Goal: Task Accomplishment & Management: Use online tool/utility

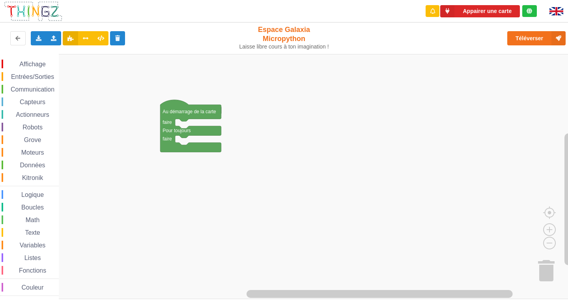
click at [211, 153] on div "Affichage Entrées/Sorties Communication Capteurs Actionneurs Robots Grove Moteu…" at bounding box center [287, 176] width 574 height 245
click at [116, 38] on icon at bounding box center [117, 38] width 7 height 5
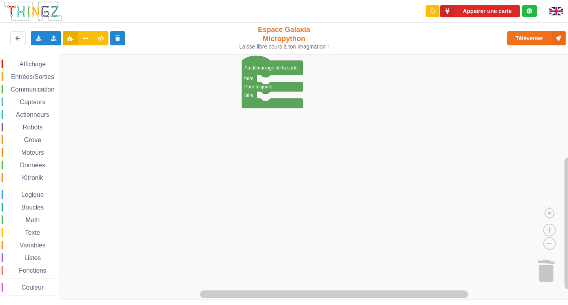
click at [534, 133] on div "Affichage Entrées/Sorties Communication Capteurs Actionneurs Robots Grove Moteu…" at bounding box center [287, 176] width 574 height 245
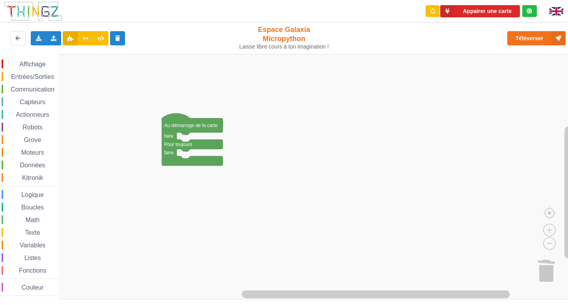
click at [340, 204] on div "Affichage Entrées/Sorties Communication Capteurs Actionneurs Robots Grove Moteu…" at bounding box center [287, 176] width 574 height 245
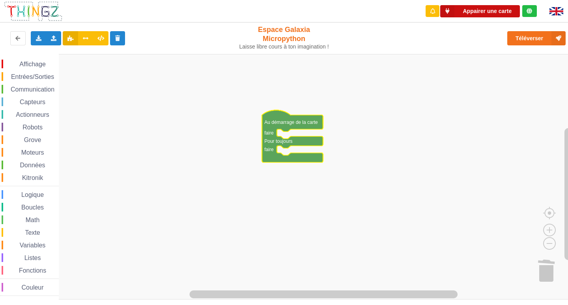
drag, startPoint x: 469, startPoint y: 11, endPoint x: 448, endPoint y: 36, distance: 32.4
click at [451, 26] on div "Appairer une carte Exporter l'assemblage de blocs Exporter l'assemblage de bloc…" at bounding box center [283, 24] width 579 height 60
click at [30, 60] on div "Affichage" at bounding box center [30, 64] width 57 height 9
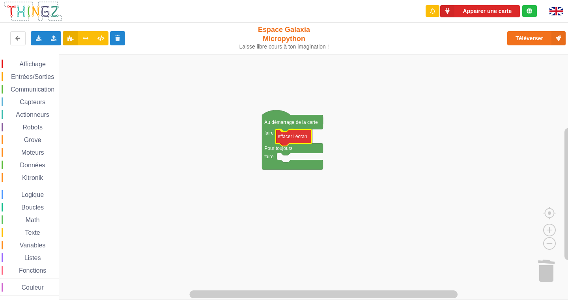
click at [298, 141] on div "Affichage Entrées/Sorties Communication Capteurs Actionneurs Robots Grove Moteu…" at bounding box center [287, 176] width 574 height 245
click at [30, 61] on span "Affichage" at bounding box center [32, 64] width 28 height 7
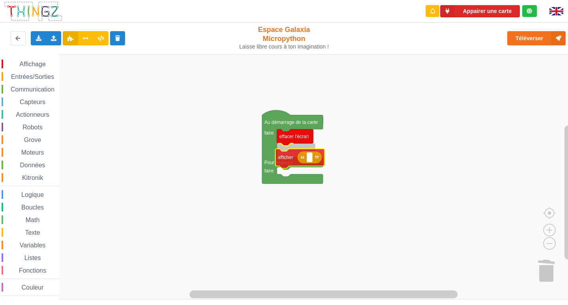
click at [295, 161] on div "Affichage Entrées/Sorties Communication Capteurs Actionneurs Robots Grove Moteu…" at bounding box center [287, 176] width 574 height 245
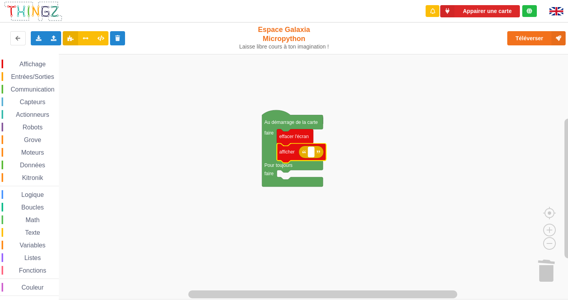
click at [310, 153] on text "Espace de travail de Blocky" at bounding box center [310, 152] width 1 height 6
type input "1"
type input "a"
type input "activité 1"
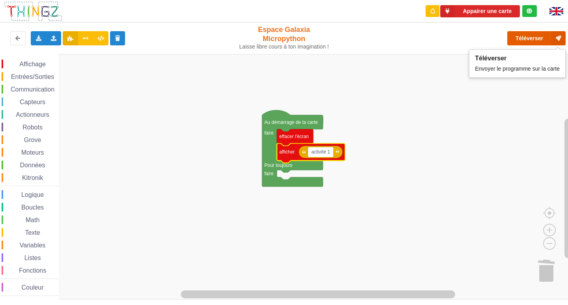
click at [531, 40] on button "Téléverser" at bounding box center [536, 38] width 58 height 14
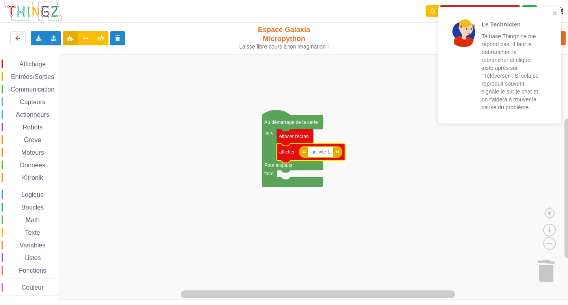
click at [483, 198] on rect "Espace de travail de Blocky" at bounding box center [287, 176] width 574 height 245
click at [553, 15] on icon "close" at bounding box center [555, 13] width 4 height 4
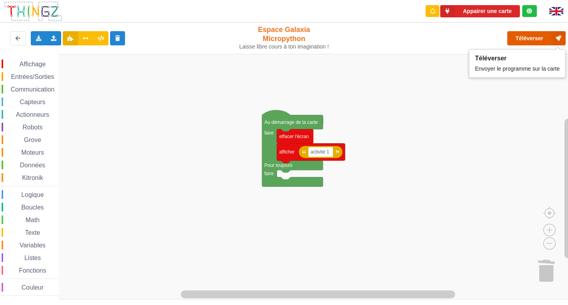
click at [544, 38] on button "Téléverser" at bounding box center [536, 38] width 58 height 14
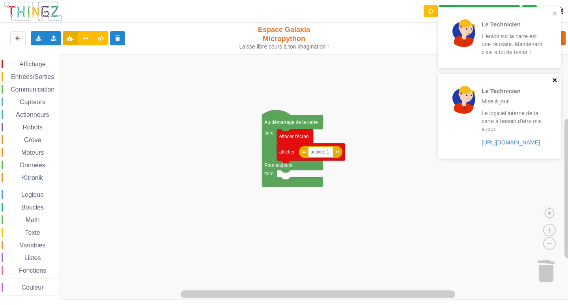
click at [553, 80] on icon "close" at bounding box center [555, 80] width 6 height 6
click at [555, 14] on icon "close" at bounding box center [555, 13] width 4 height 4
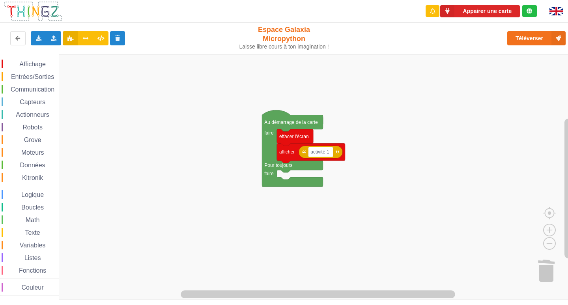
click at [42, 65] on span "Affichage" at bounding box center [32, 64] width 28 height 7
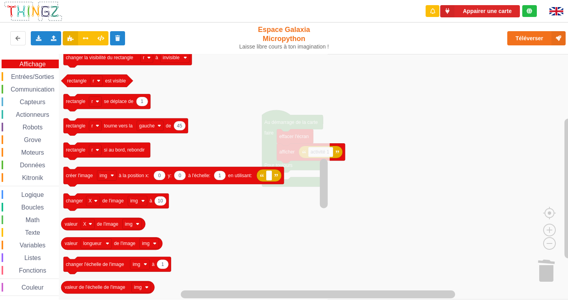
click at [37, 77] on span "Entrées/Sorties" at bounding box center [32, 76] width 45 height 7
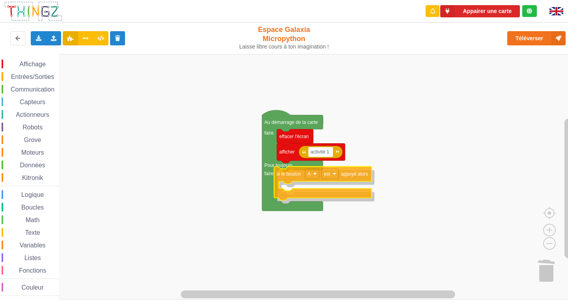
click at [286, 173] on div "Affichage Entrées/Sorties Communication Capteurs Actionneurs Robots Grove Moteu…" at bounding box center [287, 176] width 574 height 245
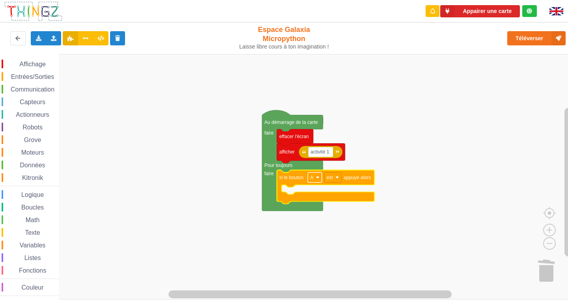
click at [316, 180] on rect "Espace de travail de Blocky" at bounding box center [315, 177] width 14 height 10
click at [342, 215] on rect "Espace de travail de Blocky" at bounding box center [287, 176] width 574 height 245
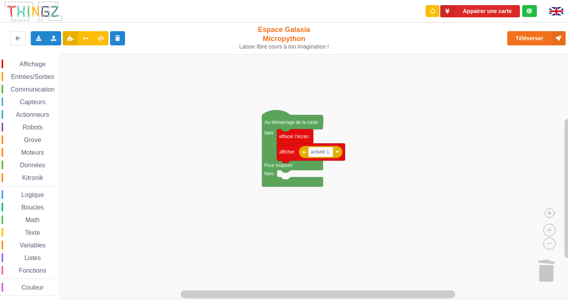
click at [30, 70] on div "Affichage Entrées/Sorties Communication Capteurs Actionneurs Robots Grove Moteu…" at bounding box center [29, 178] width 59 height 236
click at [41, 74] on span "Entrées/Sorties" at bounding box center [32, 76] width 45 height 7
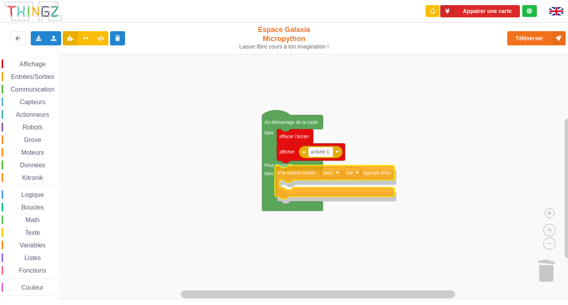
click at [291, 171] on div "Affichage Entrées/Sorties Communication Capteurs Actionneurs Robots Grove Moteu…" at bounding box center [287, 176] width 574 height 245
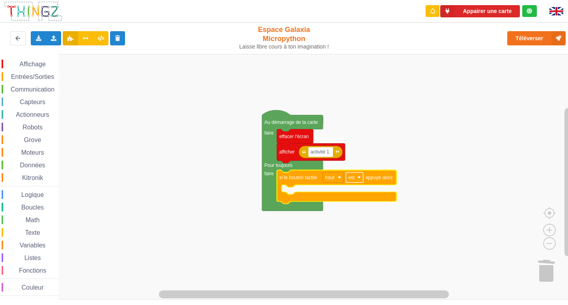
click at [356, 177] on rect "Espace de travail de Blocky" at bounding box center [354, 177] width 17 height 10
click at [370, 157] on rect "Espace de travail de Blocky" at bounding box center [287, 176] width 574 height 245
click at [24, 63] on span "Affichage" at bounding box center [32, 64] width 28 height 7
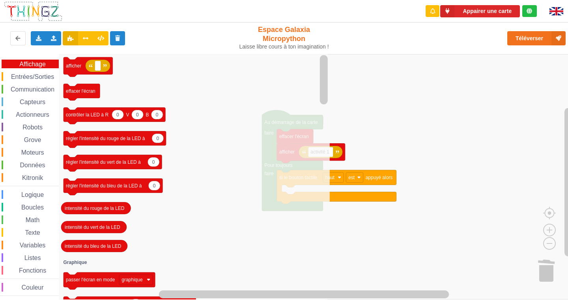
click at [29, 286] on span "Couleur" at bounding box center [33, 287] width 24 height 7
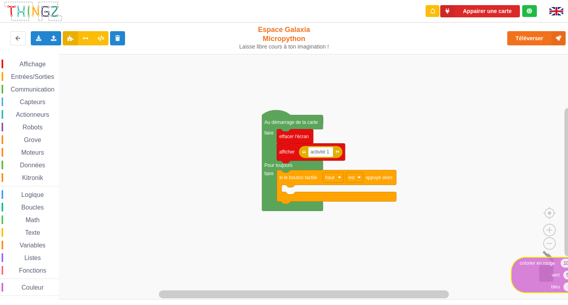
click at [540, 281] on div "Affichage Entrées/Sorties Communication Capteurs Actionneurs Robots Grove Moteu…" at bounding box center [287, 176] width 574 height 245
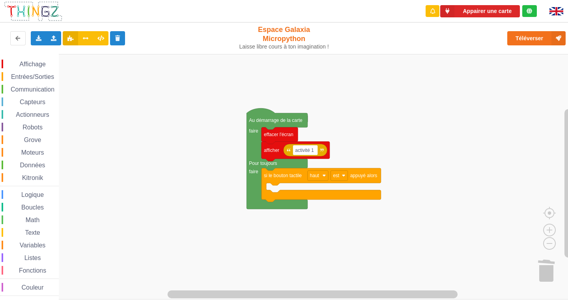
click at [55, 206] on div "Affichage Entrées/Sorties Communication Capteurs Actionneurs Robots Grove Moteu…" at bounding box center [287, 176] width 574 height 245
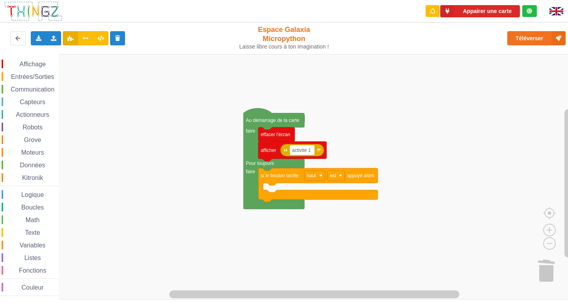
click at [32, 57] on div "Affichage Entrées/Sorties Communication Capteurs Actionneurs Robots Grove Moteu…" at bounding box center [29, 176] width 59 height 245
click at [32, 65] on span "Affichage" at bounding box center [32, 64] width 28 height 7
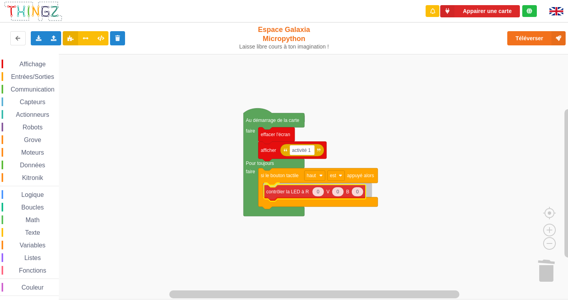
click at [303, 199] on div "Affichage Entrées/Sorties Communication Capteurs Actionneurs Robots Grove Moteu…" at bounding box center [287, 176] width 574 height 245
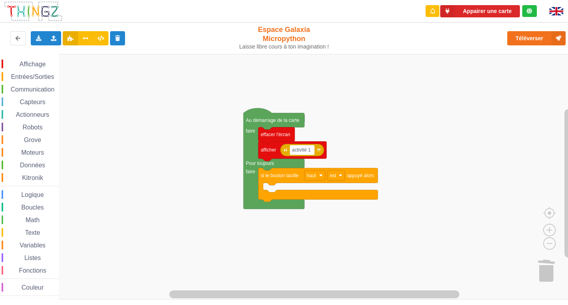
click at [23, 65] on span "Affichage" at bounding box center [32, 64] width 28 height 7
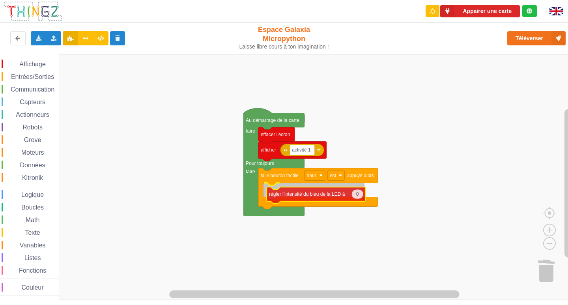
click at [281, 197] on div "Affichage Entrées/Sorties Communication Capteurs Actionneurs Robots Grove Moteu…" at bounding box center [287, 176] width 574 height 245
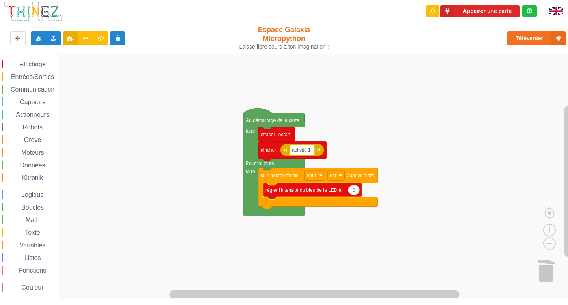
click at [353, 190] on text "0" at bounding box center [354, 190] width 3 height 6
type input "1"
type input "2"
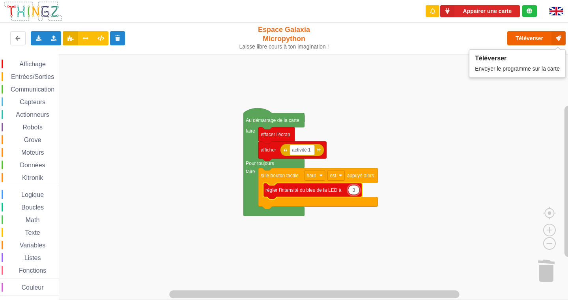
type input "3"
click at [531, 34] on button "Téléverser" at bounding box center [536, 38] width 58 height 14
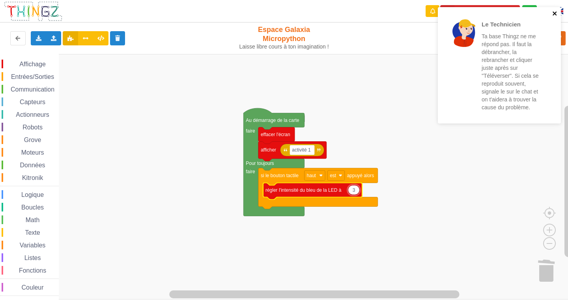
click at [553, 13] on icon "close" at bounding box center [555, 13] width 6 height 6
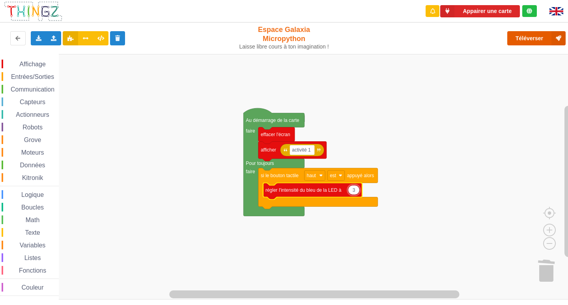
click at [536, 37] on button "Téléverser" at bounding box center [536, 38] width 58 height 14
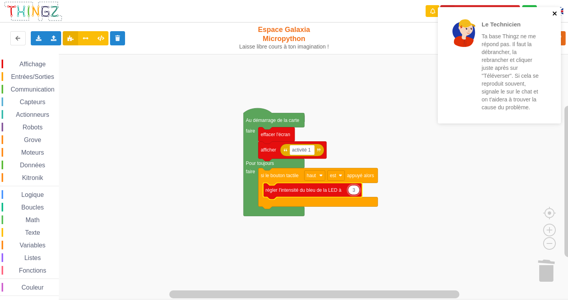
click at [555, 15] on icon "close" at bounding box center [555, 13] width 6 height 6
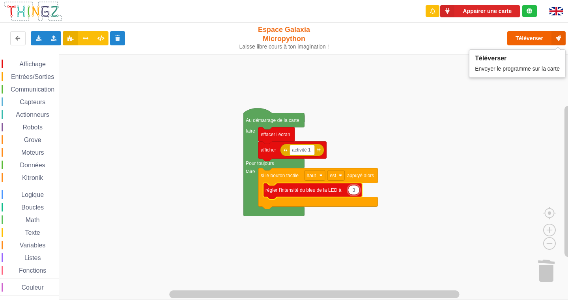
click at [363, 121] on rect "Espace de travail de Blocky" at bounding box center [287, 176] width 574 height 245
click at [530, 37] on button "Téléverser" at bounding box center [536, 38] width 58 height 14
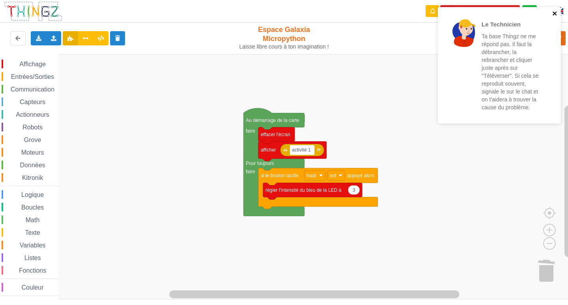
click at [555, 15] on icon "close" at bounding box center [555, 13] width 4 height 4
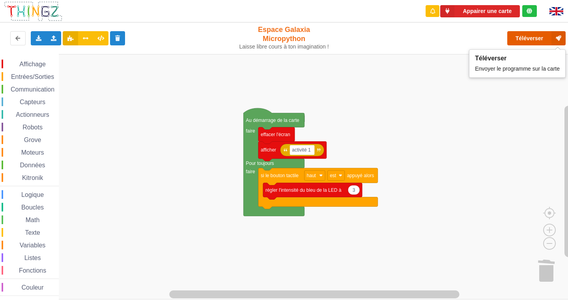
click at [524, 34] on button "Téléverser" at bounding box center [536, 38] width 58 height 14
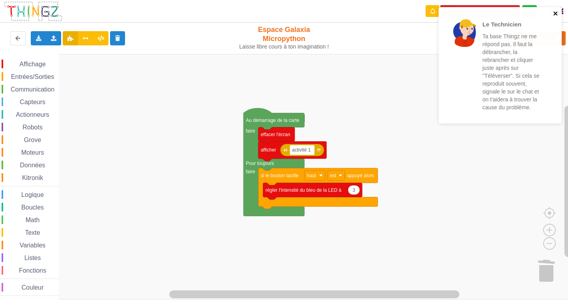
click at [559, 16] on icon "close" at bounding box center [556, 13] width 6 height 6
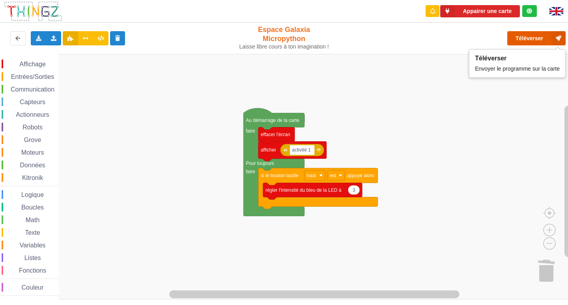
click at [523, 41] on button "Téléverser" at bounding box center [536, 38] width 58 height 14
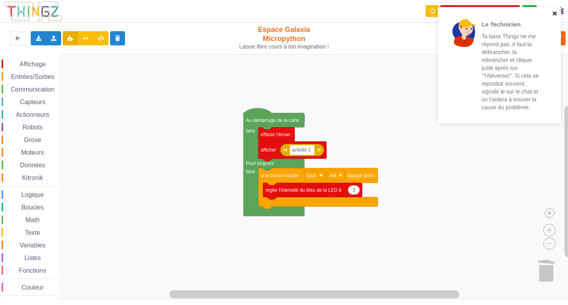
click at [553, 15] on icon "close" at bounding box center [555, 13] width 6 height 6
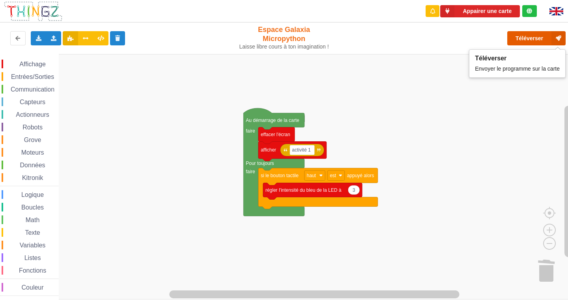
click at [527, 34] on button "Téléverser" at bounding box center [536, 38] width 58 height 14
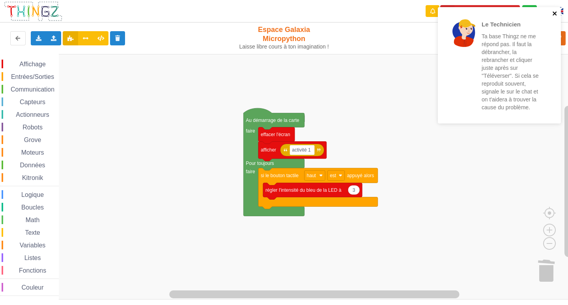
click at [557, 17] on button "close" at bounding box center [555, 13] width 6 height 7
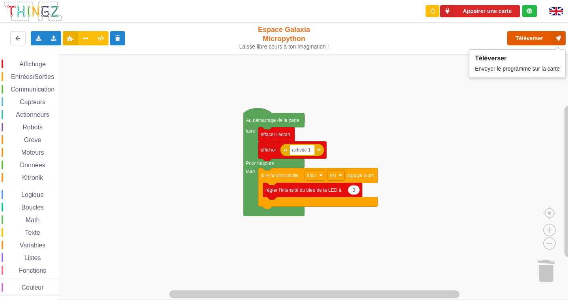
drag, startPoint x: 548, startPoint y: 35, endPoint x: 543, endPoint y: 37, distance: 5.5
click at [543, 37] on button "Téléverser" at bounding box center [536, 38] width 58 height 14
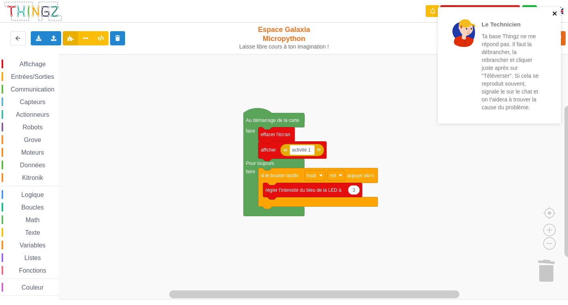
click at [555, 13] on icon "close" at bounding box center [555, 13] width 4 height 4
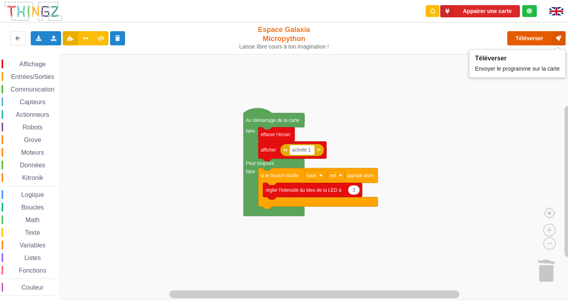
click at [535, 34] on button "Téléverser" at bounding box center [536, 38] width 58 height 14
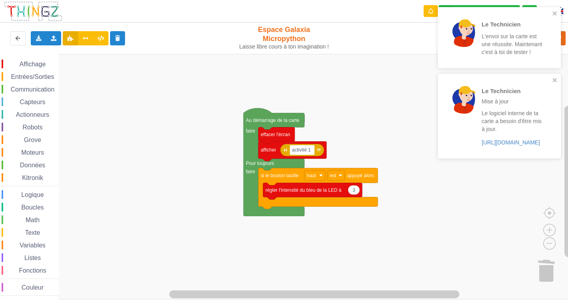
click at [553, 76] on div "Le Technicien Mise à jour Le logiciel interne de ta carte a besoin d'être mis à…" at bounding box center [499, 116] width 123 height 84
click at [554, 11] on icon "close" at bounding box center [555, 13] width 6 height 6
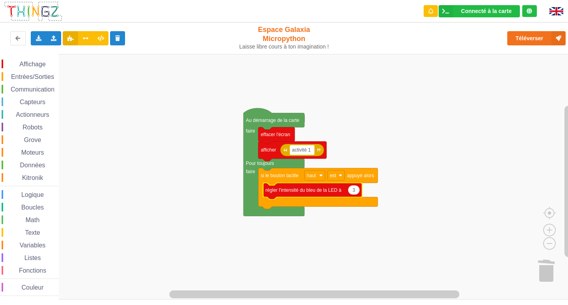
click at [357, 192] on icon "Espace de travail de Blocky" at bounding box center [354, 189] width 12 height 9
type input "1"
type input "50"
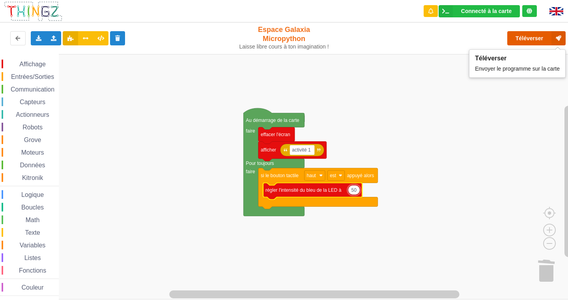
click at [530, 40] on button "Téléverser" at bounding box center [536, 38] width 58 height 14
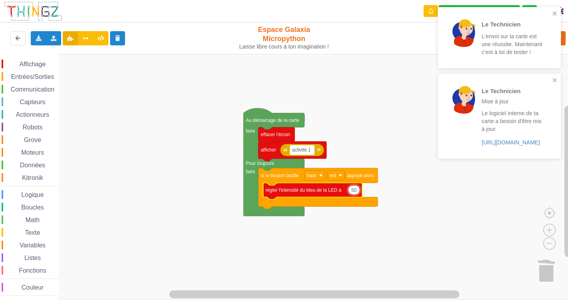
click at [562, 78] on rect "Espace de travail de Blocky" at bounding box center [287, 176] width 574 height 245
click at [556, 82] on icon "close" at bounding box center [555, 80] width 6 height 6
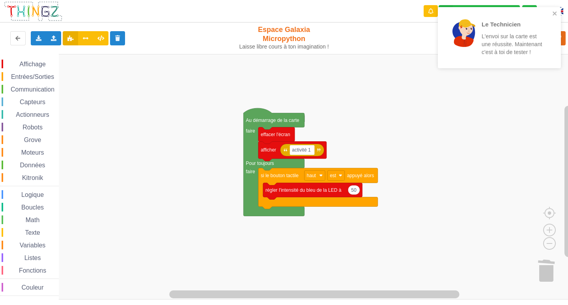
click at [555, 7] on div "Le Technicien L'envoi sur la carte est une réussite. Maintenant c'est à toi de …" at bounding box center [499, 41] width 126 height 70
click at [553, 15] on icon "close" at bounding box center [555, 13] width 6 height 6
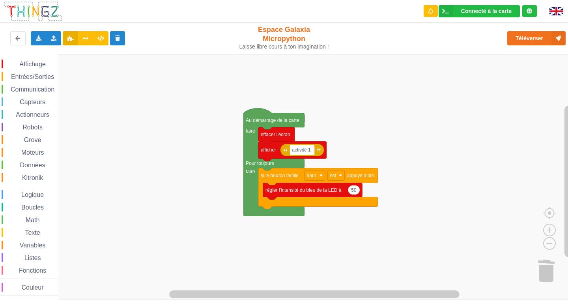
click at [35, 63] on span "Affichage" at bounding box center [32, 64] width 28 height 7
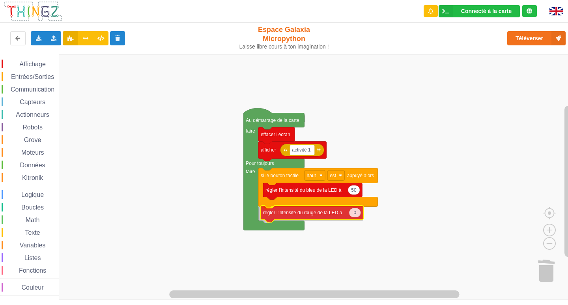
click at [294, 216] on div "Affichage Entrées/Sorties Communication Capteurs Actionneurs Robots Grove Moteu…" at bounding box center [287, 176] width 574 height 245
click at [30, 76] on span "Entrées/Sorties" at bounding box center [32, 76] width 45 height 7
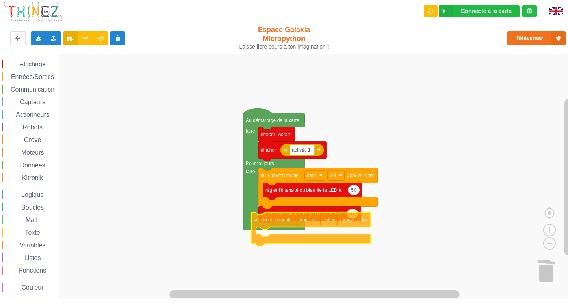
click at [275, 229] on div "Affichage Entrées/Sorties Communication Capteurs Actionneurs Robots Grove Moteu…" at bounding box center [287, 176] width 574 height 245
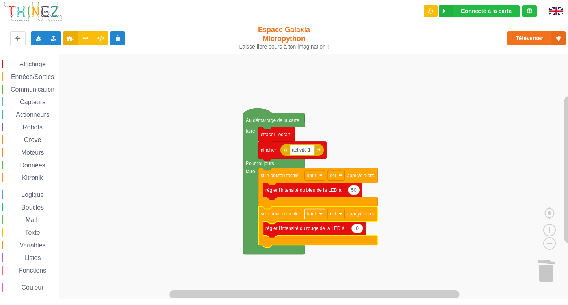
click at [316, 213] on text "haut" at bounding box center [311, 214] width 9 height 6
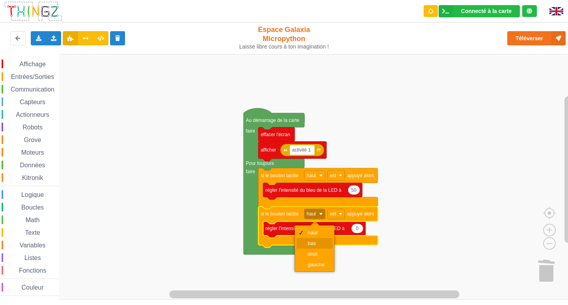
click at [317, 247] on div "bas" at bounding box center [315, 243] width 36 height 11
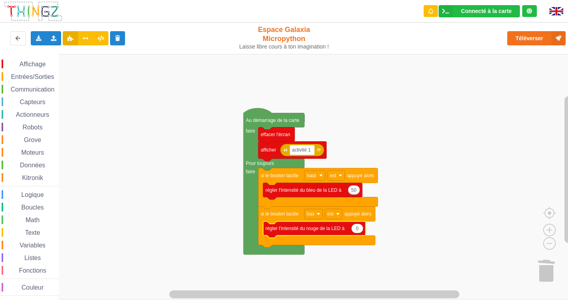
click at [360, 231] on icon "Espace de travail de Blocky" at bounding box center [357, 228] width 12 height 9
type input "1"
type input "9"
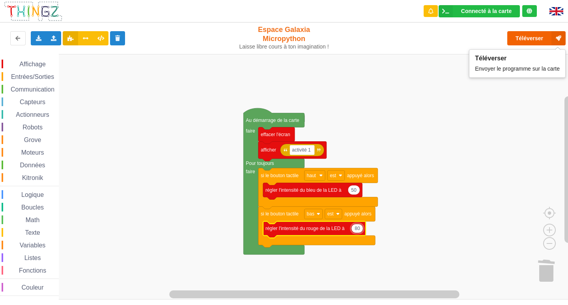
type input "80"
click at [521, 37] on button "Téléverser" at bounding box center [536, 38] width 58 height 14
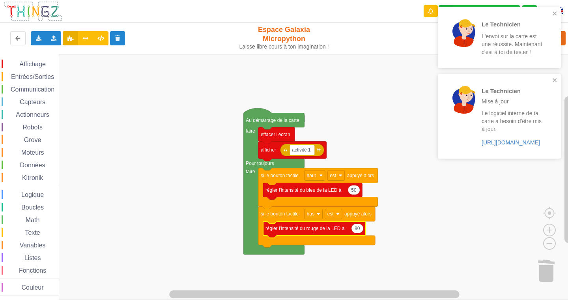
click at [23, 74] on span "Entrées/Sorties" at bounding box center [32, 76] width 45 height 7
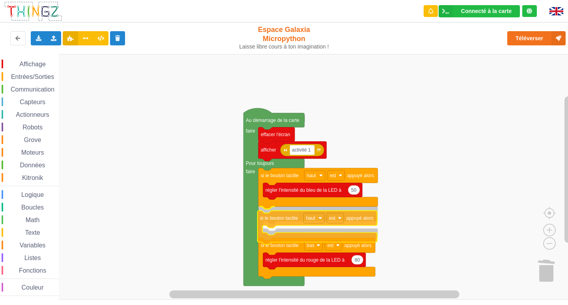
click at [288, 216] on div "Affichage Entrées/Sorties Communication Capteurs Actionneurs Robots Grove Moteu…" at bounding box center [287, 176] width 574 height 245
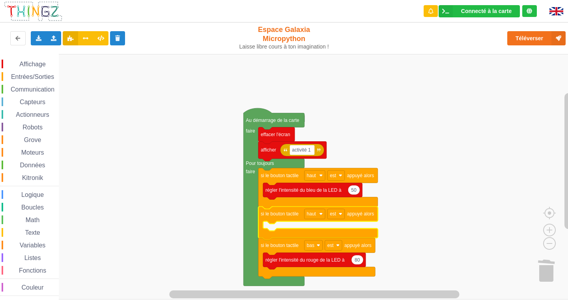
click at [34, 66] on span "Affichage" at bounding box center [32, 64] width 28 height 7
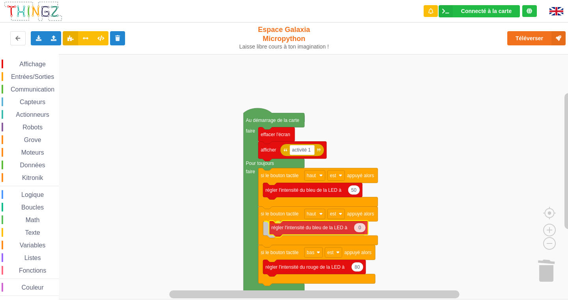
click at [325, 226] on div "Affichage Entrées/Sorties Communication Capteurs Actionneurs Robots Grove Moteu…" at bounding box center [287, 176] width 574 height 245
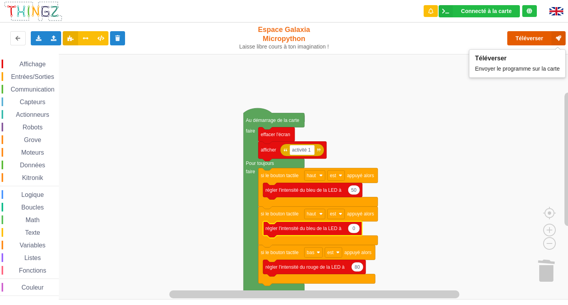
click at [525, 35] on button "Téléverser" at bounding box center [536, 38] width 58 height 14
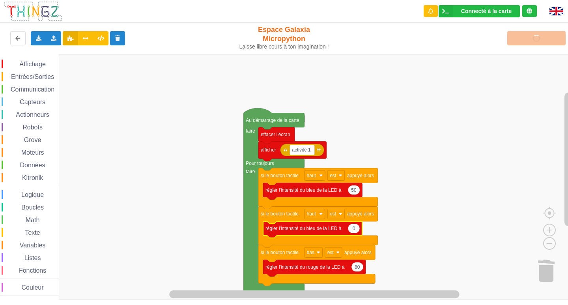
click at [38, 59] on div "Affichage Entrées/Sorties Communication Capteurs Actionneurs Robots Grove Moteu…" at bounding box center [29, 176] width 59 height 245
click at [42, 61] on span "Affichage" at bounding box center [32, 64] width 28 height 7
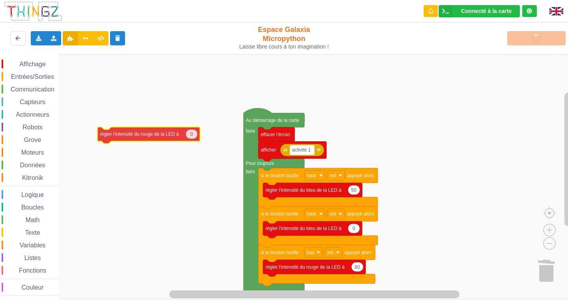
click at [135, 136] on div "Affichage Entrées/Sorties Communication Capteurs Actionneurs Robots Grove Moteu…" at bounding box center [287, 176] width 574 height 245
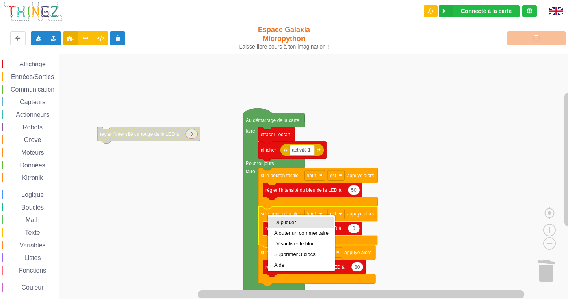
click at [276, 222] on div "Dupliquer" at bounding box center [301, 222] width 54 height 6
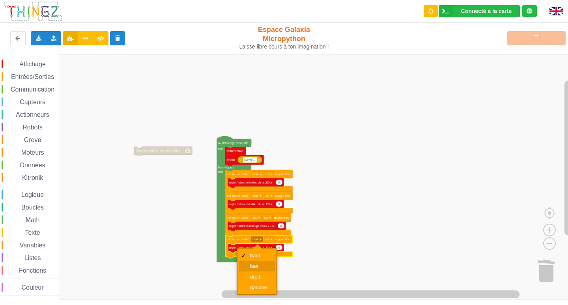
click at [253, 266] on div "bas" at bounding box center [259, 266] width 19 height 6
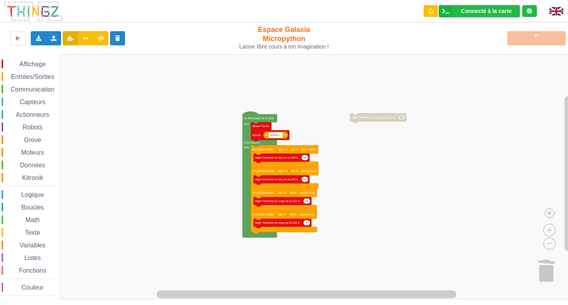
click at [387, 111] on div "Affichage Entrées/Sorties Communication Capteurs Actionneurs Robots Grove Moteu…" at bounding box center [287, 176] width 574 height 245
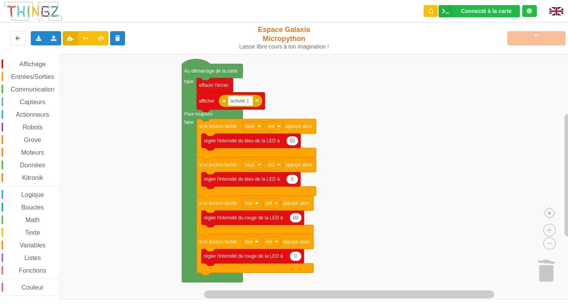
click at [519, 41] on div "Téléverser" at bounding box center [455, 38] width 234 height 25
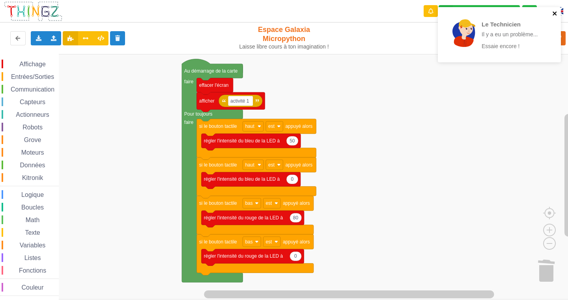
click at [553, 11] on icon "close" at bounding box center [555, 13] width 6 height 6
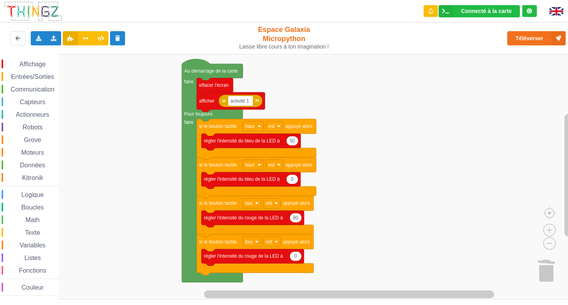
click at [535, 39] on div "Le Technicien Il y a eu un problème... Essaie encore ! Connecté à la carte Régl…" at bounding box center [283, 146] width 579 height 305
click at [536, 37] on button "Téléverser" at bounding box center [536, 38] width 58 height 14
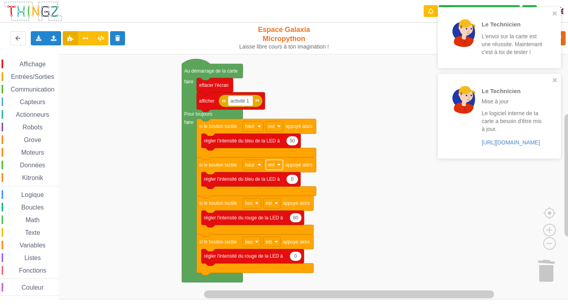
click at [275, 166] on rect "Espace de travail de Blocky" at bounding box center [274, 165] width 17 height 10
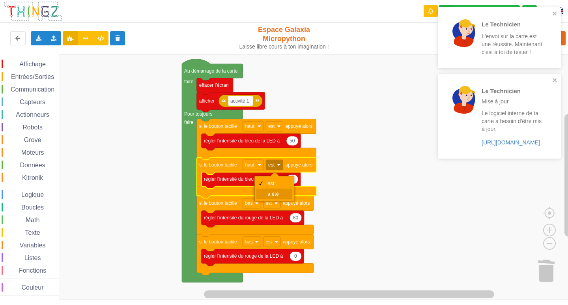
click at [277, 192] on div "a été" at bounding box center [276, 194] width 19 height 6
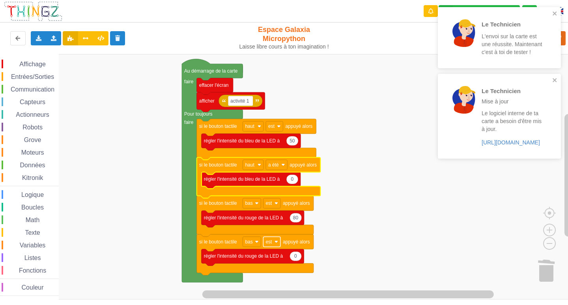
click at [269, 242] on text "est" at bounding box center [268, 242] width 7 height 6
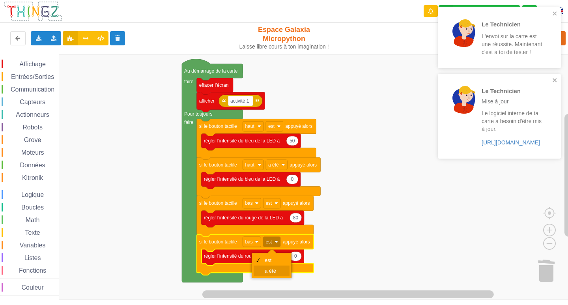
click at [274, 271] on div "a été" at bounding box center [274, 271] width 19 height 6
click at [556, 77] on div "Le Technicien Mise à jour Le logiciel interne de ta carte a besoin d'être mis à…" at bounding box center [499, 116] width 123 height 84
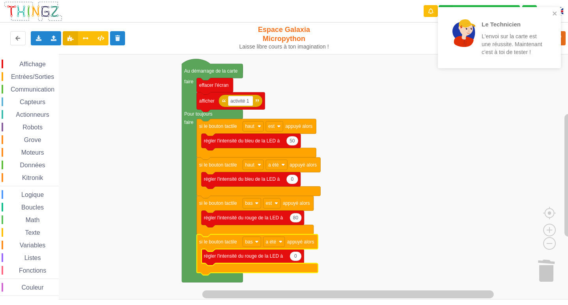
click at [562, 8] on div "Le Technicien L'envoi sur la carte est une réussite. Maintenant c'est à toi de …" at bounding box center [499, 41] width 126 height 70
click at [553, 10] on div "Le Technicien L'envoi sur la carte est une réussite. Maintenant c'est à toi de …" at bounding box center [499, 37] width 123 height 61
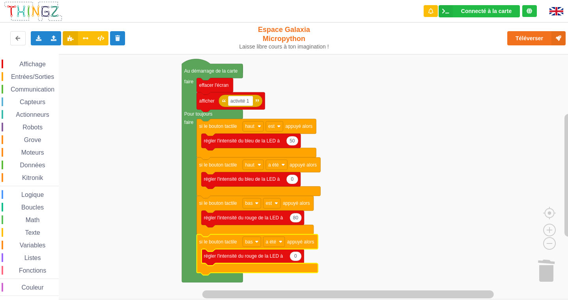
click at [534, 37] on div "Le Technicien L'envoi sur la carte est une réussite. Maintenant c'est à toi de …" at bounding box center [283, 146] width 579 height 305
click at [525, 45] on button "Téléverser" at bounding box center [536, 38] width 58 height 14
click at [35, 60] on div "Affichage" at bounding box center [30, 64] width 57 height 9
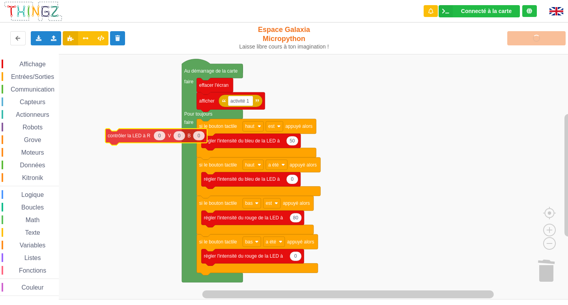
click at [127, 138] on div "Affichage Entrées/Sorties Communication Capteurs Actionneurs Robots Grove Moteu…" at bounding box center [287, 176] width 574 height 245
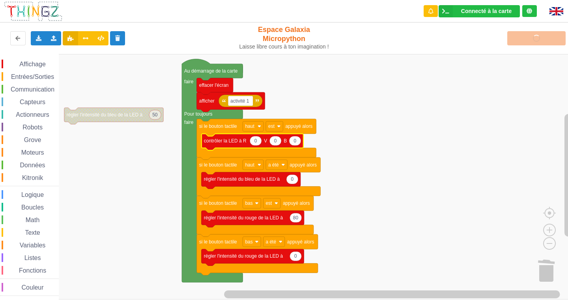
click at [256, 141] on text "0" at bounding box center [255, 141] width 3 height 6
type input "80"
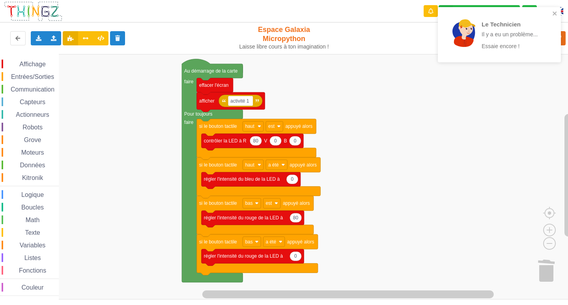
click at [32, 62] on span "Affichage" at bounding box center [32, 64] width 28 height 7
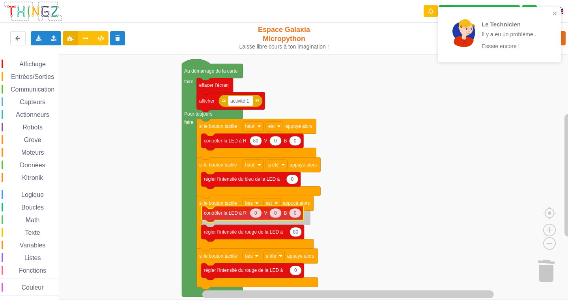
click at [222, 215] on div "Affichage Entrées/Sorties Communication Capteurs Actionneurs Robots Grove Moteu…" at bounding box center [287, 176] width 574 height 245
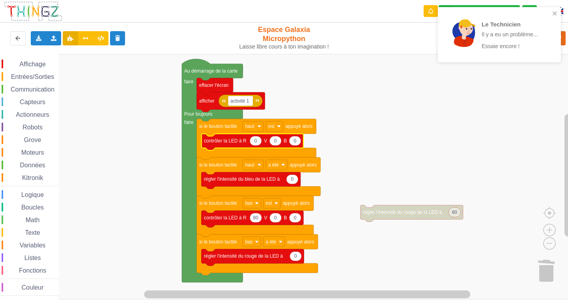
click at [296, 142] on text "0" at bounding box center [295, 141] width 3 height 6
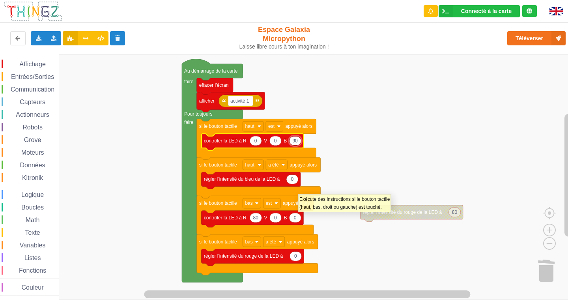
type input "9"
type input "80"
drag, startPoint x: 297, startPoint y: 141, endPoint x: 291, endPoint y: 142, distance: 6.3
click at [291, 142] on input "80" at bounding box center [295, 141] width 12 height 10
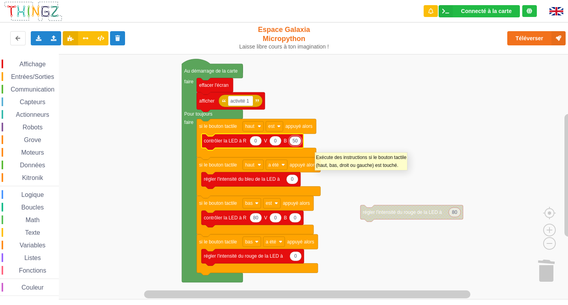
type input "5"
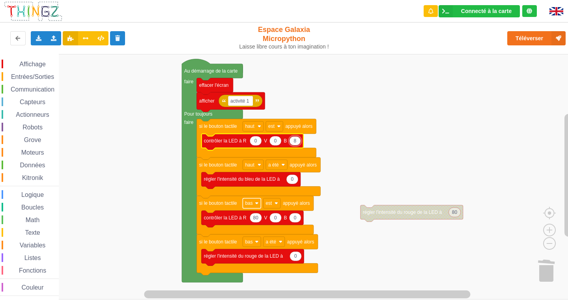
type input "80"
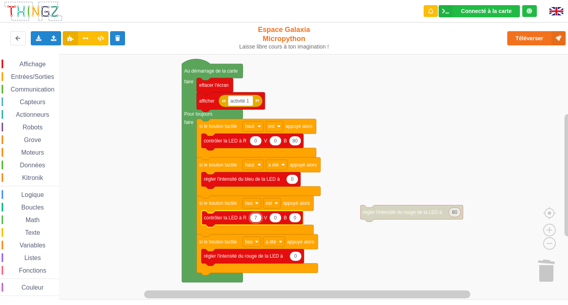
type input "70"
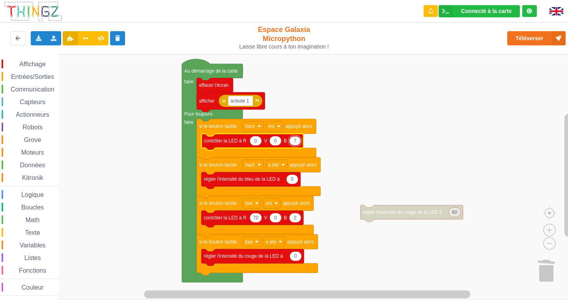
type input "70"
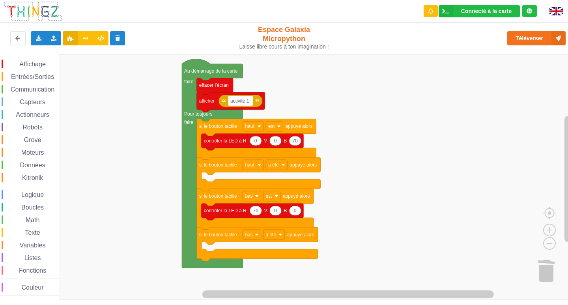
click at [41, 63] on span "Affichage" at bounding box center [32, 64] width 28 height 7
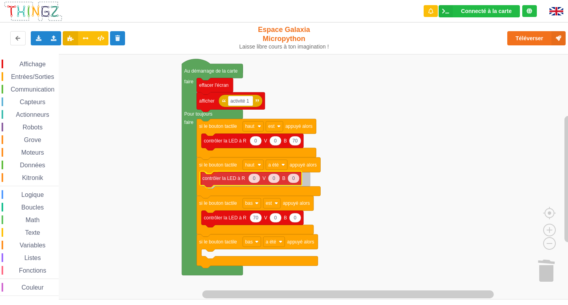
click at [226, 182] on div "Affichage Entrées/Sorties Communication Capteurs Actionneurs Robots Grove Moteu…" at bounding box center [287, 176] width 574 height 245
click at [35, 62] on span "Affichage" at bounding box center [32, 64] width 28 height 7
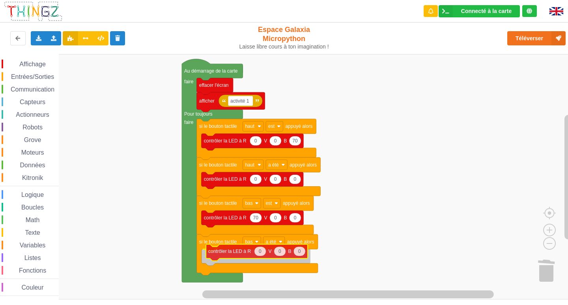
click at [213, 255] on div "Affichage Entrées/Sorties Communication Capteurs Actionneurs Robots Grove Moteu…" at bounding box center [287, 176] width 574 height 245
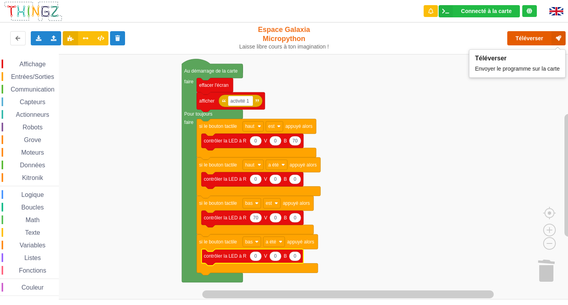
click at [523, 37] on button "Téléverser" at bounding box center [536, 38] width 58 height 14
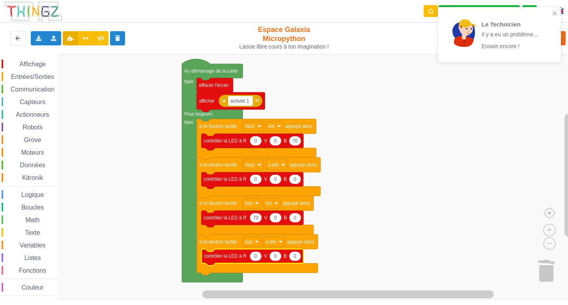
click at [555, 9] on div "Le Technicien Il y a eu un problème... Essaie encore !" at bounding box center [499, 34] width 123 height 55
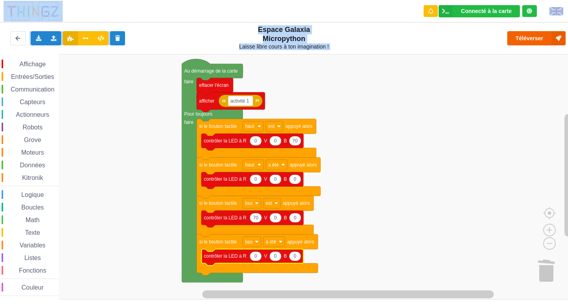
click at [534, 39] on div "Le Technicien Il y a eu un problème... Essaie encore ! Connecté à la carte Régl…" at bounding box center [283, 146] width 579 height 305
click at [534, 39] on button "Téléverser" at bounding box center [536, 38] width 58 height 14
click at [481, 116] on rect "Espace de travail de Blocky" at bounding box center [287, 176] width 574 height 245
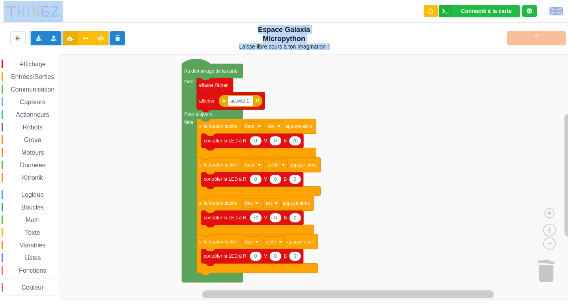
click at [452, 130] on div "Affichage Entrées/Sorties Communication Capteurs Actionneurs Robots Grove Moteu…" at bounding box center [287, 176] width 574 height 245
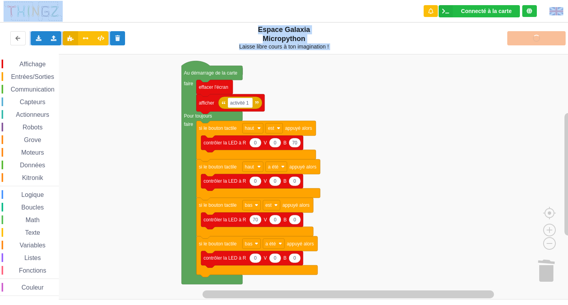
click at [439, 156] on rect "Espace de travail de Blocky" at bounding box center [287, 176] width 574 height 245
click at [417, 198] on rect "Espace de travail de Blocky" at bounding box center [287, 176] width 574 height 245
click at [399, 146] on div "Affichage Entrées/Sorties Communication Capteurs Actionneurs Robots Grove Moteu…" at bounding box center [287, 176] width 574 height 245
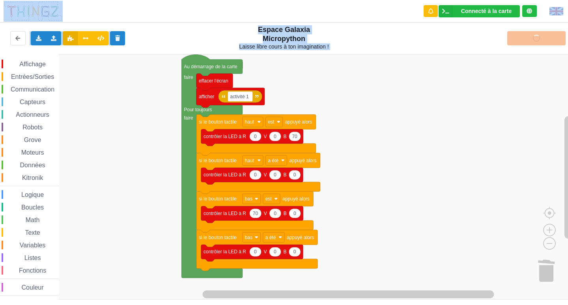
click at [166, 27] on div "Exporter l'assemblage de blocs Exporter l'assemblage de blocs au format Python …" at bounding box center [114, 38] width 234 height 25
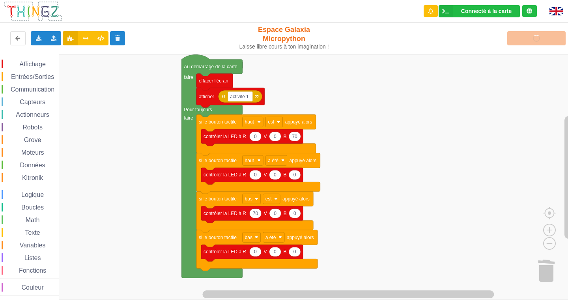
click at [166, 27] on div "Exporter l'assemblage de blocs Exporter l'assemblage de blocs au format Python …" at bounding box center [114, 38] width 234 height 25
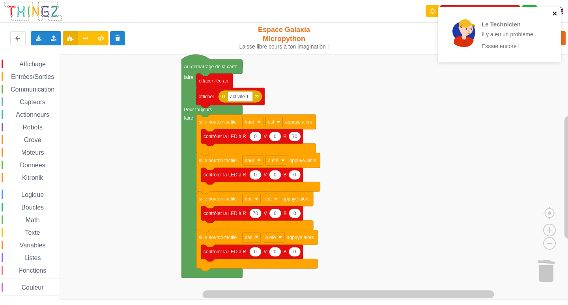
click at [557, 11] on icon "close" at bounding box center [555, 13] width 6 height 6
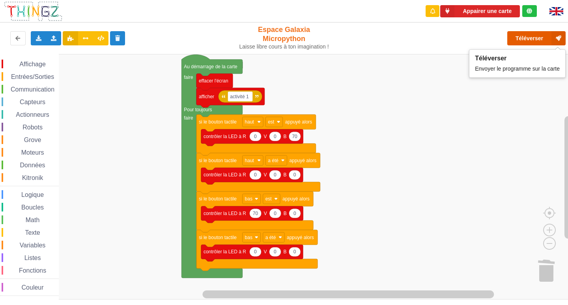
click at [526, 37] on button "Téléverser" at bounding box center [536, 38] width 58 height 14
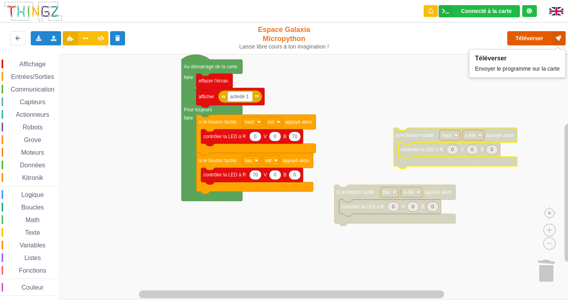
click at [537, 39] on button "Téléverser" at bounding box center [536, 38] width 58 height 14
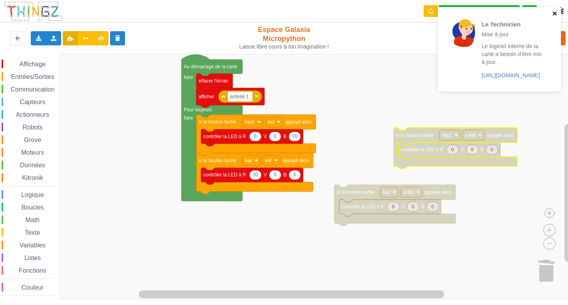
click at [556, 12] on icon "close" at bounding box center [555, 13] width 4 height 4
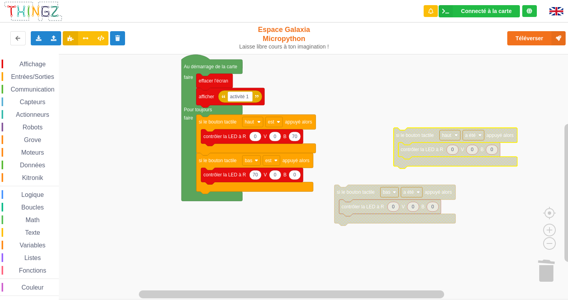
click at [30, 65] on span "Affichage" at bounding box center [32, 64] width 28 height 7
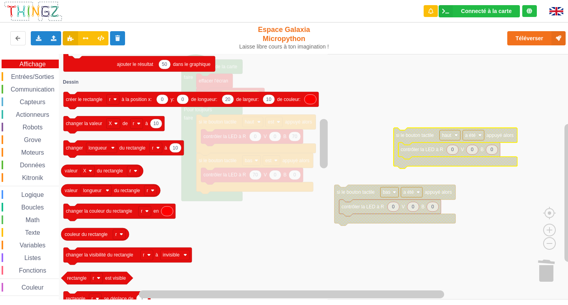
click at [32, 73] on span "Entrées/Sorties" at bounding box center [32, 76] width 45 height 7
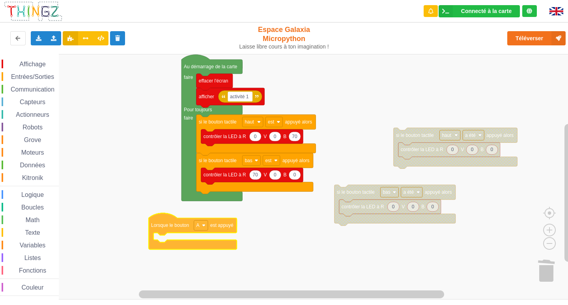
click at [168, 224] on div "Affichage Entrées/Sorties Communication Capteurs Actionneurs Robots Grove Moteu…" at bounding box center [287, 176] width 574 height 245
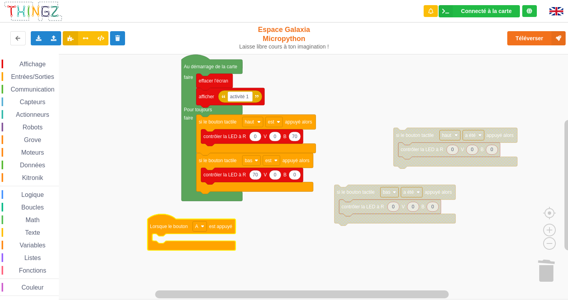
click at [36, 65] on span "Affichage" at bounding box center [32, 64] width 28 height 7
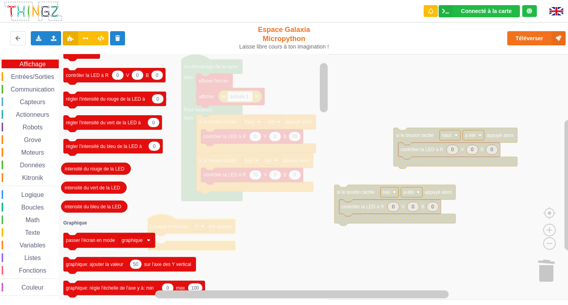
click at [23, 102] on span "Capteurs" at bounding box center [33, 102] width 28 height 7
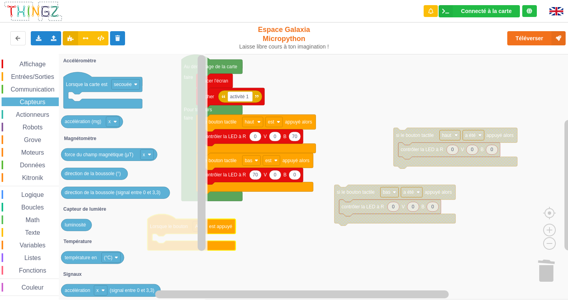
click at [35, 108] on div "Affichage Entrées/Sorties Communication Capteurs Actionneurs Robots Grove Moteu…" at bounding box center [29, 178] width 59 height 236
click at [35, 116] on span "Actionneurs" at bounding box center [33, 114] width 36 height 7
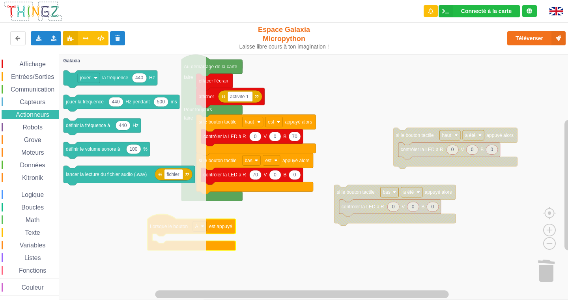
click at [36, 127] on span "Robots" at bounding box center [32, 127] width 22 height 7
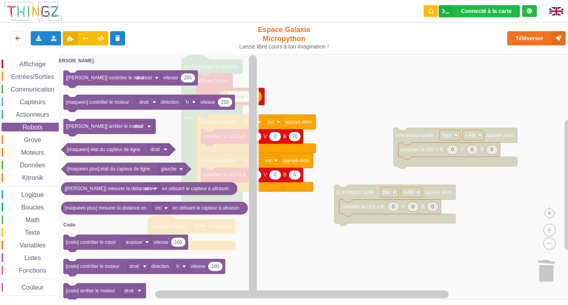
click at [37, 140] on span "Grove" at bounding box center [33, 139] width 20 height 7
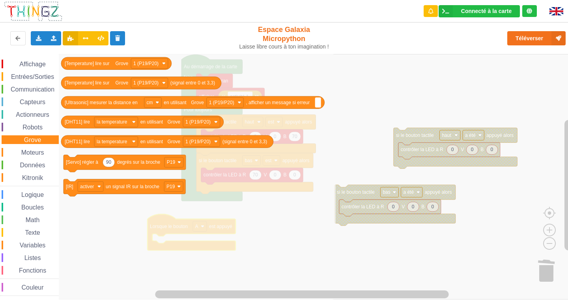
click at [37, 148] on div "Affichage Entrées/Sorties Communication Capteurs Actionneurs Robots Grove Moteu…" at bounding box center [29, 178] width 59 height 236
click at [38, 154] on span "Moteurs" at bounding box center [32, 152] width 25 height 7
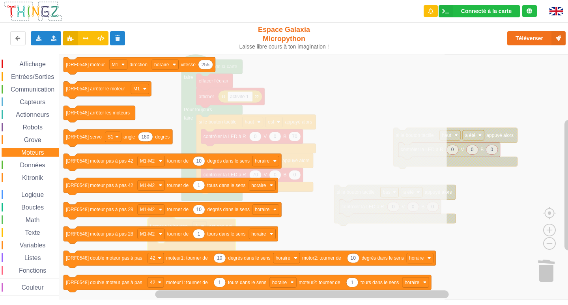
click at [37, 161] on div "Données" at bounding box center [30, 165] width 57 height 9
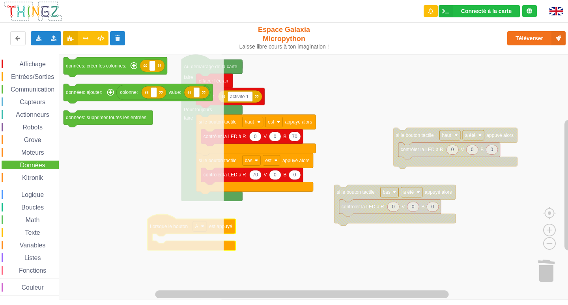
click at [34, 175] on span "Kitronik" at bounding box center [32, 177] width 23 height 7
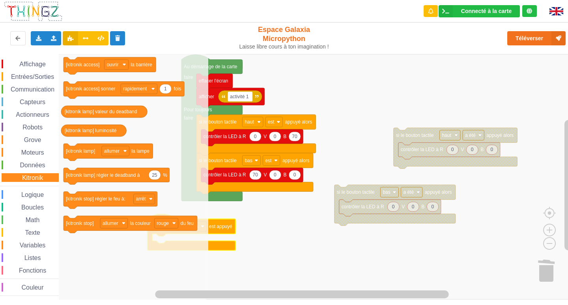
click at [34, 195] on span "Logique" at bounding box center [32, 194] width 25 height 7
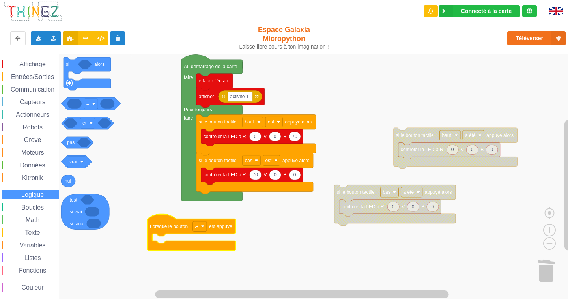
click at [36, 204] on span "Boucles" at bounding box center [32, 207] width 25 height 7
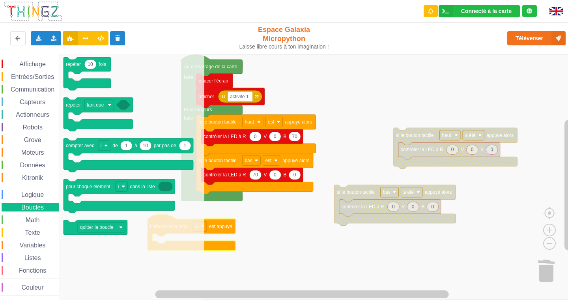
click at [36, 218] on span "Math" at bounding box center [32, 220] width 17 height 7
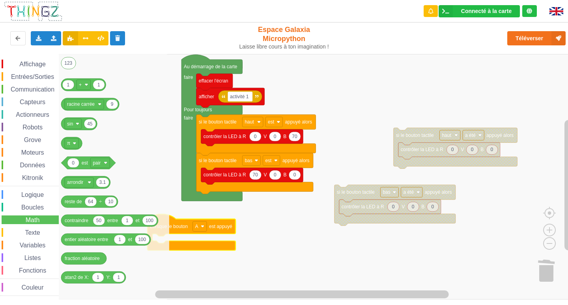
click at [34, 232] on span "Texte" at bounding box center [32, 232] width 17 height 7
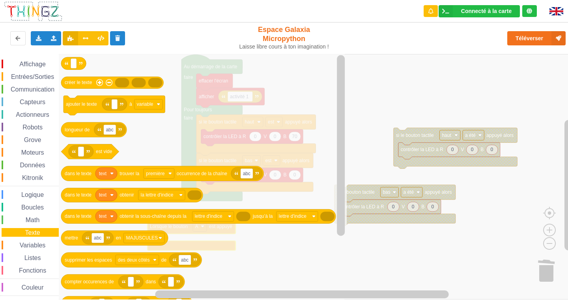
click at [32, 241] on div "Variables" at bounding box center [30, 245] width 57 height 9
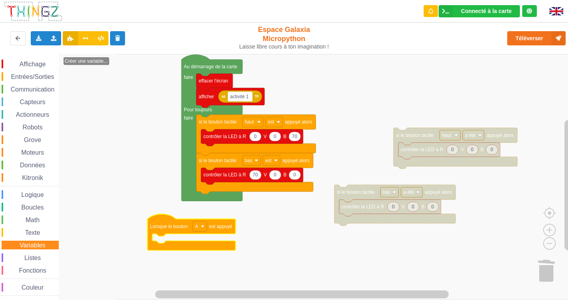
click at [30, 253] on div "Listes" at bounding box center [30, 257] width 57 height 9
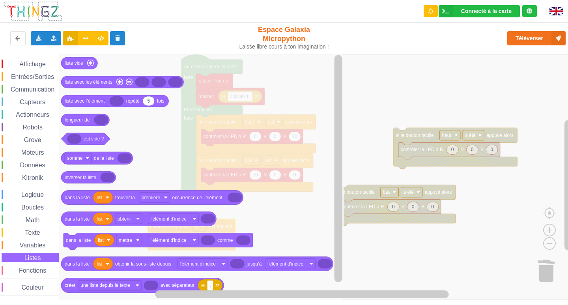
click at [21, 268] on span "Fonctions" at bounding box center [33, 270] width 30 height 7
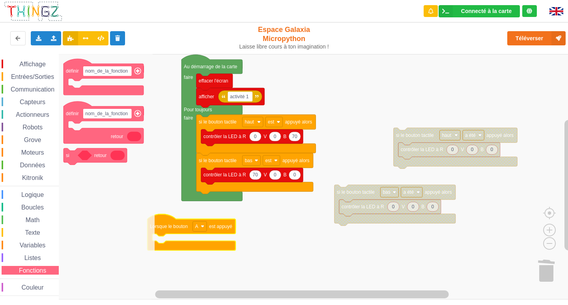
click at [23, 286] on span "Couleur" at bounding box center [33, 287] width 24 height 7
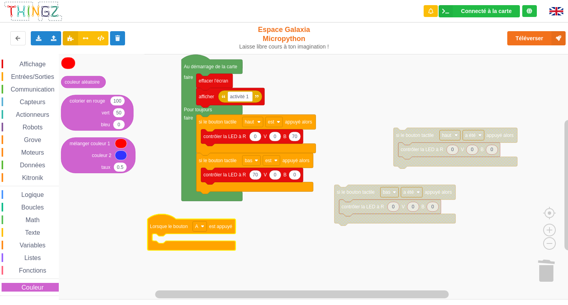
click at [32, 90] on span "Communication" at bounding box center [32, 89] width 46 height 7
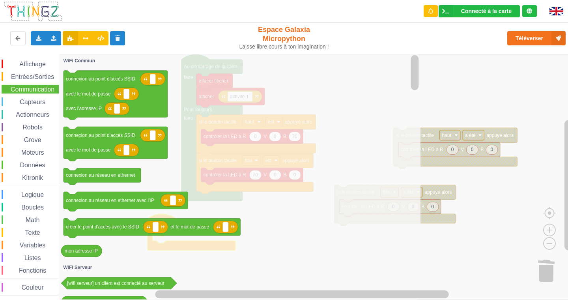
click at [35, 78] on span "Entrées/Sorties" at bounding box center [32, 76] width 45 height 7
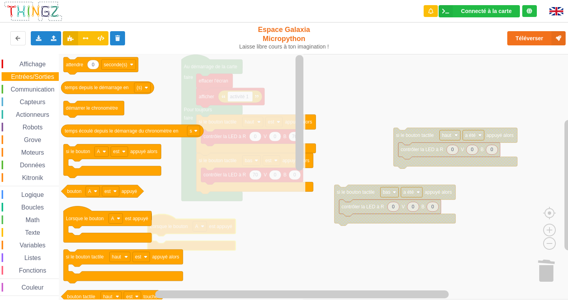
click at [48, 91] on span "Communication" at bounding box center [32, 89] width 46 height 7
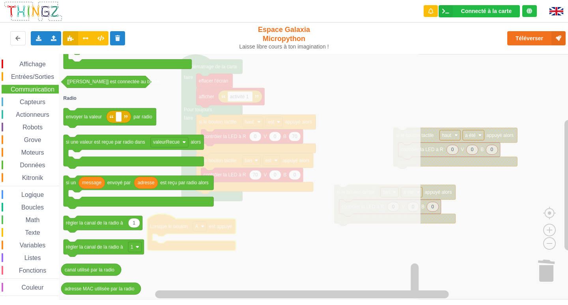
click at [32, 103] on span "Capteurs" at bounding box center [33, 102] width 28 height 7
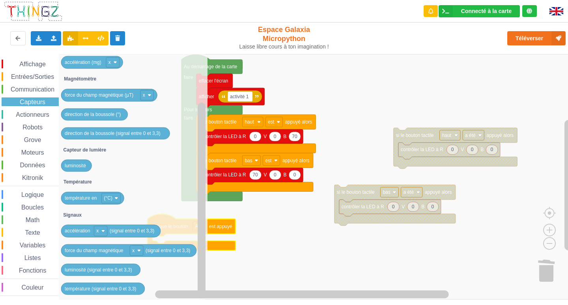
click at [29, 78] on span "Entrées/Sorties" at bounding box center [32, 76] width 45 height 7
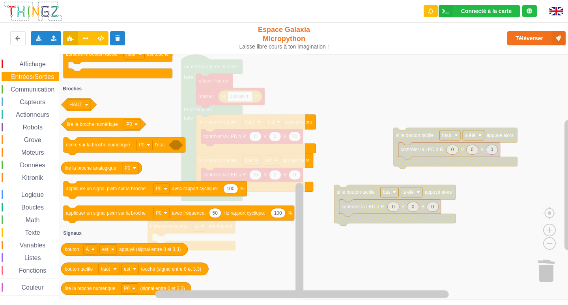
click at [25, 99] on span "Capteurs" at bounding box center [33, 102] width 28 height 7
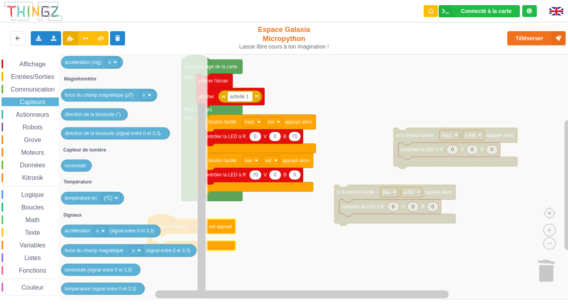
click at [44, 113] on span "Actionneurs" at bounding box center [33, 114] width 36 height 7
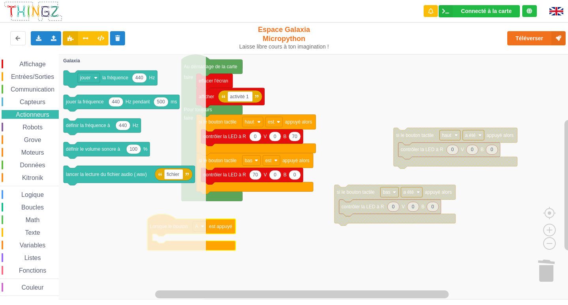
click at [23, 268] on span "Fonctions" at bounding box center [33, 270] width 30 height 7
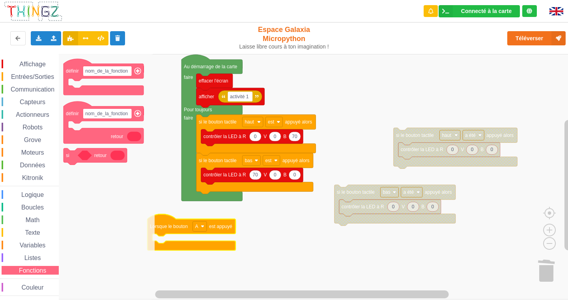
click at [22, 258] on span "Espace de travail de Blocky" at bounding box center [20, 258] width 6 height 6
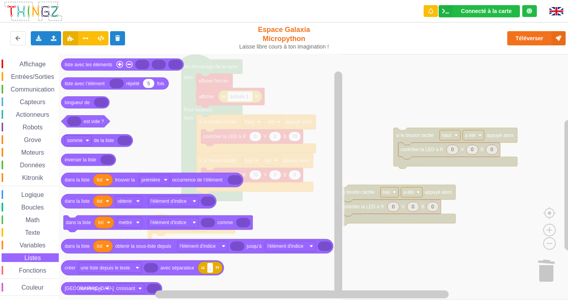
click at [27, 242] on span "Variables" at bounding box center [33, 245] width 28 height 7
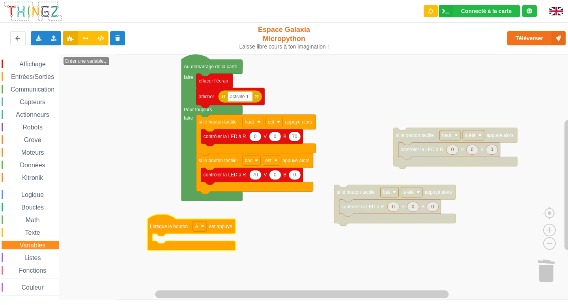
click at [39, 233] on span "Texte" at bounding box center [32, 232] width 17 height 7
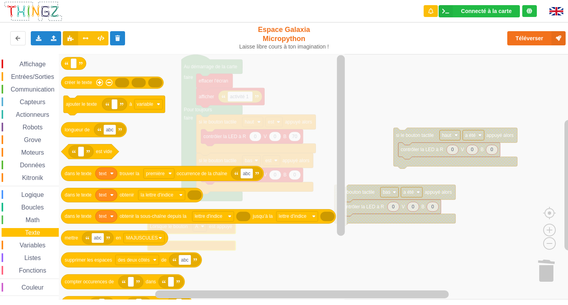
click at [27, 222] on span "Math" at bounding box center [32, 220] width 17 height 7
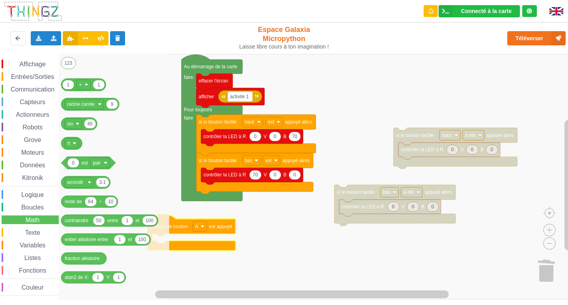
click at [37, 209] on span "Boucles" at bounding box center [32, 207] width 25 height 7
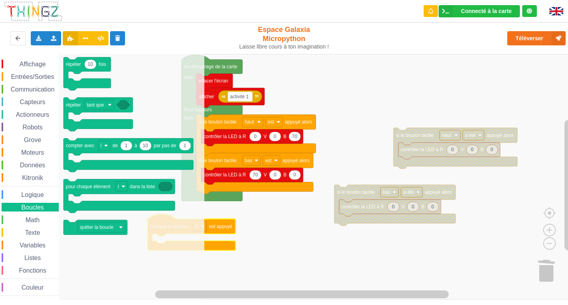
click at [37, 102] on span "Capteurs" at bounding box center [33, 102] width 28 height 7
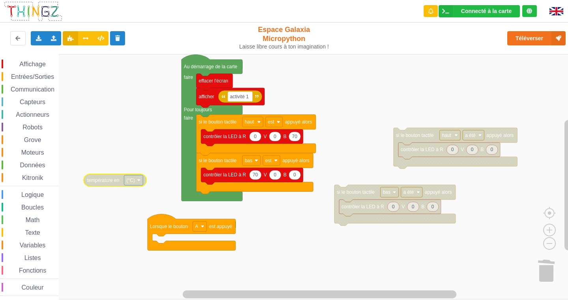
click at [38, 65] on span "Affichage" at bounding box center [32, 64] width 28 height 7
click at [149, 241] on div "Affichage Entrées/Sorties Communication Capteurs Actionneurs Robots Grove Moteu…" at bounding box center [287, 176] width 574 height 245
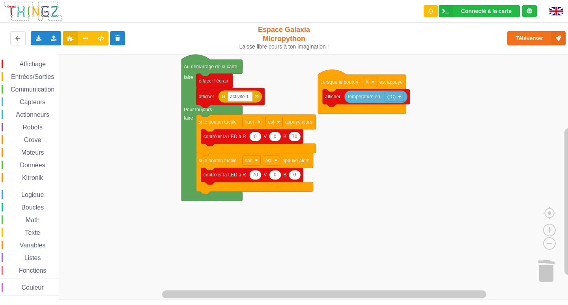
click at [54, 78] on span "Entrées/Sorties" at bounding box center [32, 76] width 45 height 7
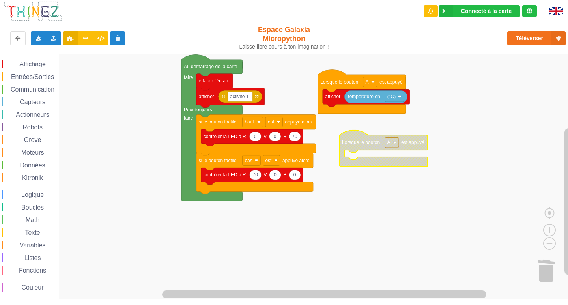
click at [362, 145] on div "Affichage Entrées/Sorties Communication Capteurs Actionneurs Robots Grove Moteu…" at bounding box center [287, 176] width 574 height 245
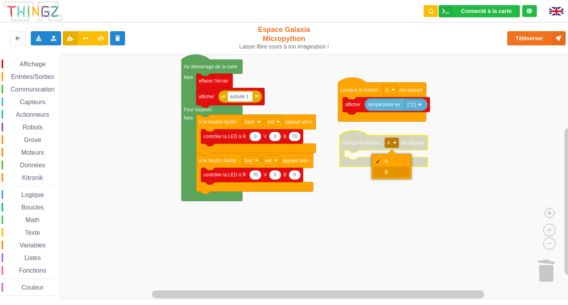
click at [380, 176] on div "B" at bounding box center [392, 171] width 36 height 11
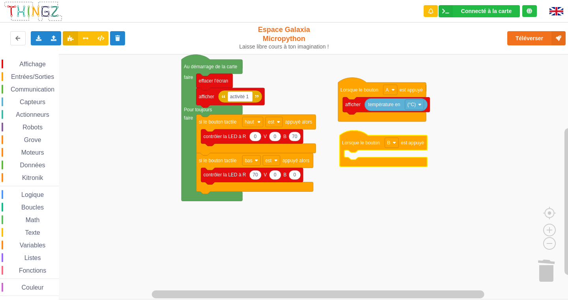
click at [21, 64] on span "Affichage" at bounding box center [32, 64] width 28 height 7
click at [568, 246] on div "Affichage Entrées/Sorties Communication Capteurs Actionneurs Robots Grove Moteu…" at bounding box center [287, 176] width 574 height 245
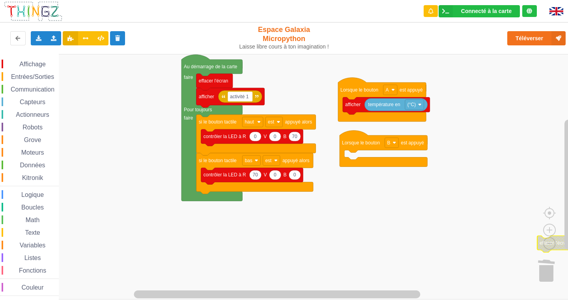
click at [473, 176] on div "Affichage Entrées/Sorties Communication Capteurs Actionneurs Robots Grove Moteu…" at bounding box center [287, 176] width 574 height 245
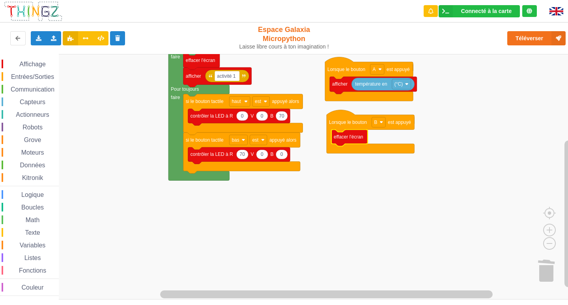
click at [16, 64] on span "Espace de travail de Blocky" at bounding box center [15, 64] width 6 height 6
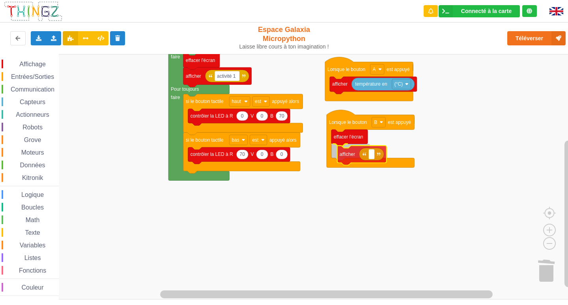
click at [362, 153] on div "Affichage Entrées/Sorties Communication Capteurs Actionneurs Robots Grove Moteu…" at bounding box center [287, 176] width 574 height 245
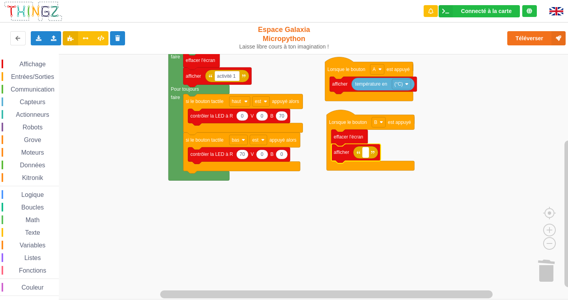
click at [366, 155] on rect "Espace de travail de Blocky" at bounding box center [366, 153] width 6 height 10
type input "activité 1"
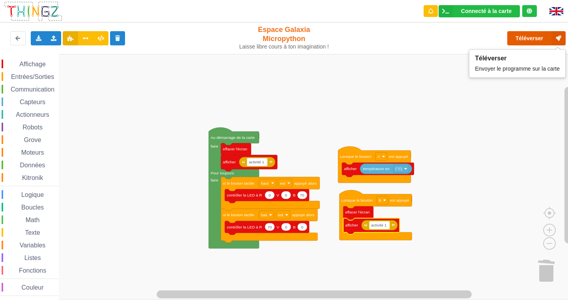
click at [535, 38] on button "Téléverser" at bounding box center [536, 38] width 58 height 14
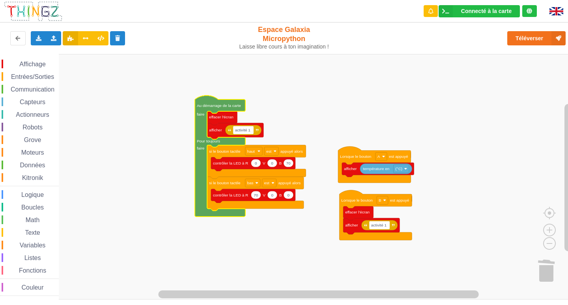
click at [30, 90] on span "Communication" at bounding box center [32, 89] width 46 height 7
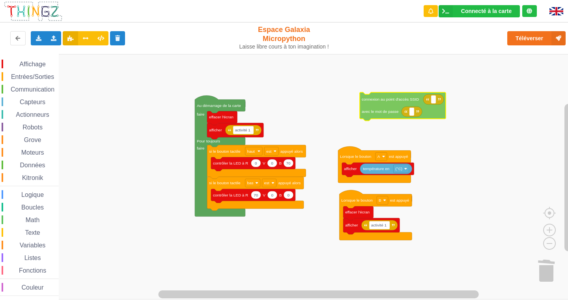
click at [374, 106] on div "Affichage Entrées/Sorties Communication Capteurs Actionneurs Robots Grove Moteu…" at bounding box center [287, 176] width 574 height 245
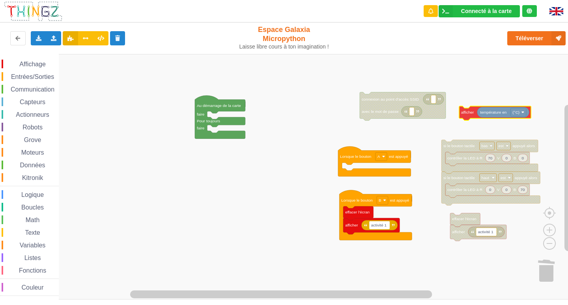
click at [471, 117] on icon "Espace de travail de Blocky" at bounding box center [495, 113] width 72 height 14
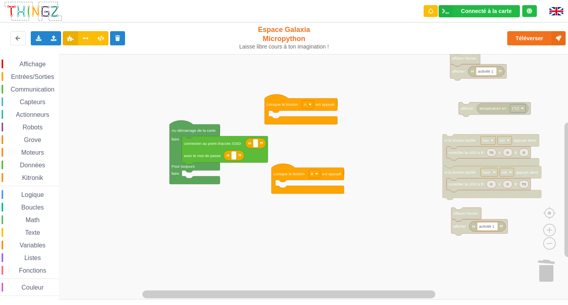
click at [169, 172] on div "Affichage Entrées/Sorties Communication Capteurs Actionneurs Robots Grove Moteu…" at bounding box center [287, 176] width 574 height 245
click at [234, 155] on text "Espace de travail de Blocky" at bounding box center [234, 155] width 1 height 4
type input "youjudtuba99"
click at [258, 156] on g "youjudtuba99" at bounding box center [247, 155] width 30 height 8
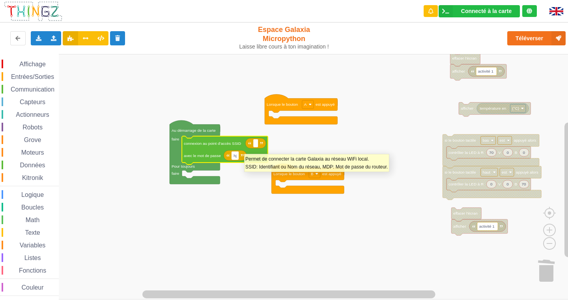
type input "h"
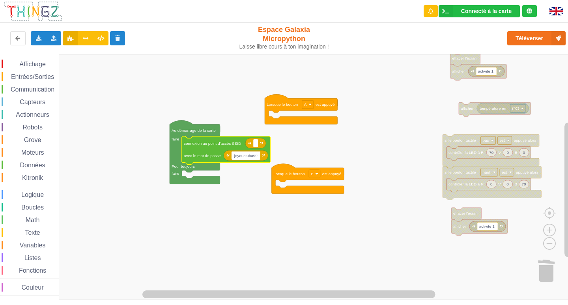
type input "joyoustuba995"
click at [258, 145] on rect "Espace de travail de Blocky" at bounding box center [255, 143] width 5 height 8
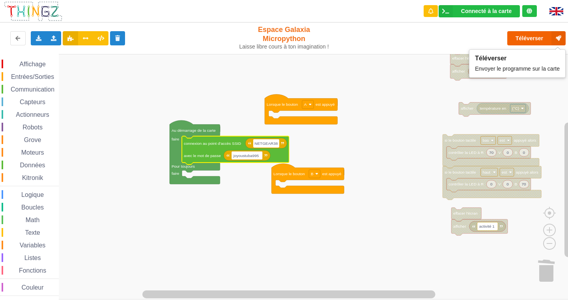
type input "NETGEAR38"
click at [517, 40] on button "Téléverser" at bounding box center [536, 38] width 58 height 14
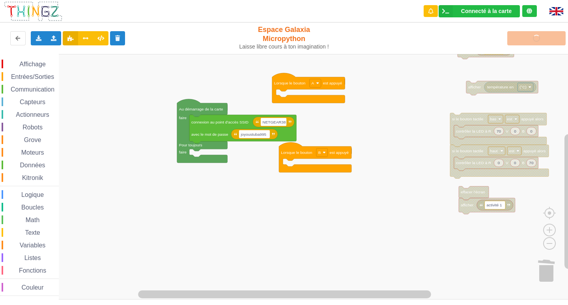
click at [333, 160] on div "Affichage Entrées/Sorties Communication Capteurs Actionneurs Robots Grove Moteu…" at bounding box center [287, 176] width 574 height 245
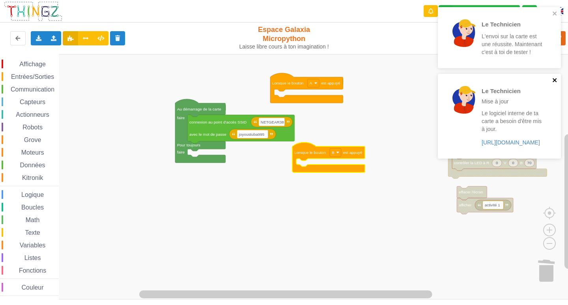
click at [556, 81] on icon "close" at bounding box center [555, 80] width 4 height 4
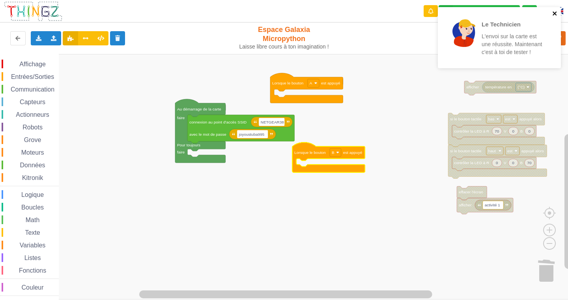
click at [555, 13] on icon "close" at bounding box center [555, 13] width 4 height 4
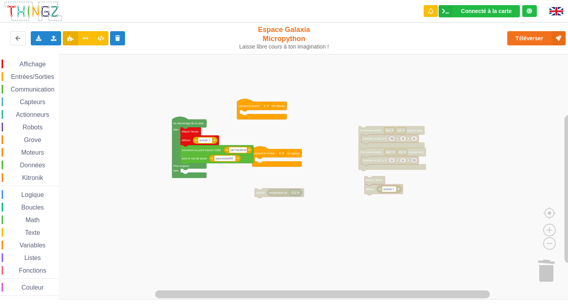
click at [369, 125] on div "Affichage Entrées/Sorties Communication Capteurs Actionneurs Robots Grove Moteu…" at bounding box center [287, 176] width 574 height 245
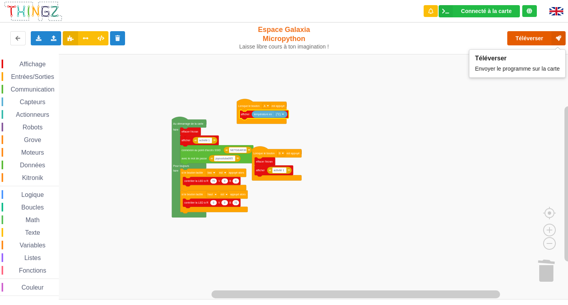
click at [525, 39] on button "Téléverser" at bounding box center [536, 38] width 58 height 14
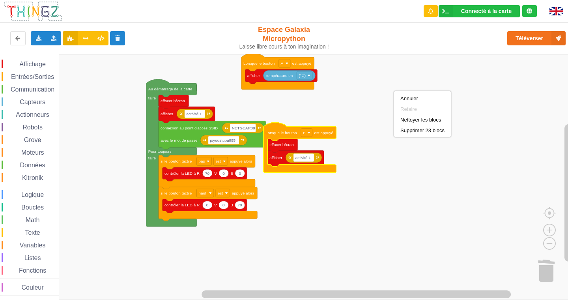
click at [396, 158] on rect "Espace de travail de Blocky" at bounding box center [287, 176] width 574 height 245
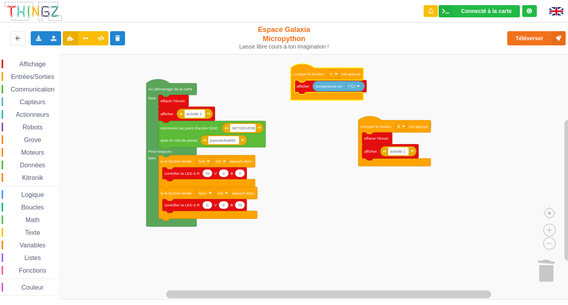
click at [36, 63] on span "Affichage" at bounding box center [32, 64] width 28 height 7
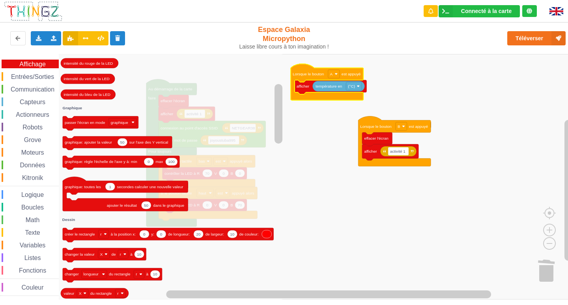
click at [47, 76] on span "Entrées/Sorties" at bounding box center [32, 76] width 45 height 7
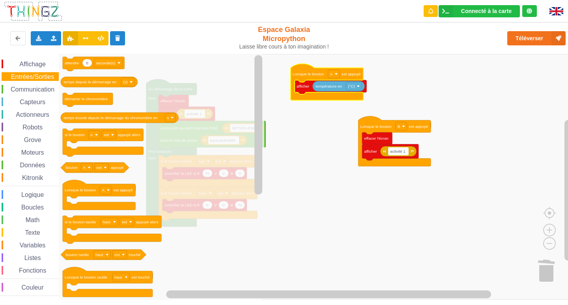
click at [39, 84] on div "Affichage Entrées/Sorties Communication Capteurs Actionneurs Robots Grove Moteu…" at bounding box center [29, 178] width 59 height 236
click at [37, 90] on span "Communication" at bounding box center [32, 89] width 46 height 7
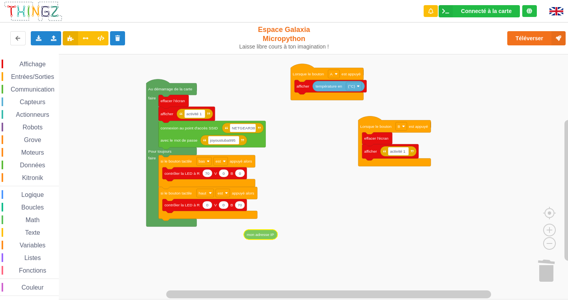
click at [258, 229] on div "Affichage Entrées/Sorties Communication Capteurs Actionneurs Robots Grove Moteu…" at bounding box center [287, 176] width 574 height 245
click at [26, 63] on span "Affichage" at bounding box center [32, 64] width 28 height 7
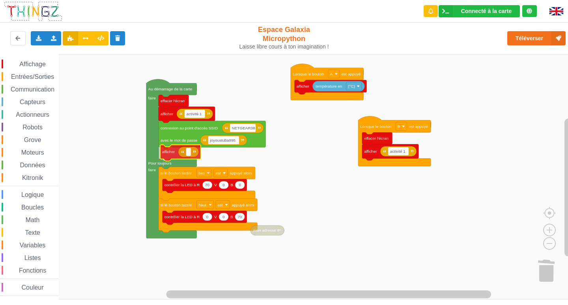
click at [172, 150] on div "Affichage Entrées/Sorties Communication Capteurs Actionneurs Robots Grove Moteu…" at bounding box center [287, 176] width 574 height 245
click at [518, 27] on div "Téléverser" at bounding box center [455, 38] width 234 height 25
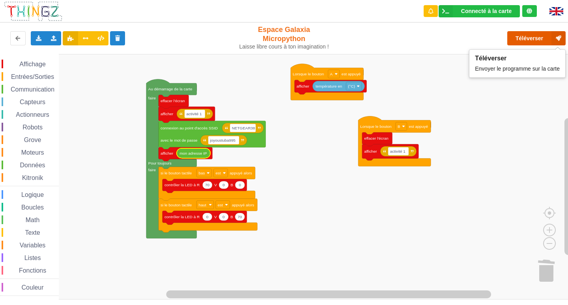
click at [522, 35] on button "Téléverser" at bounding box center [536, 38] width 58 height 14
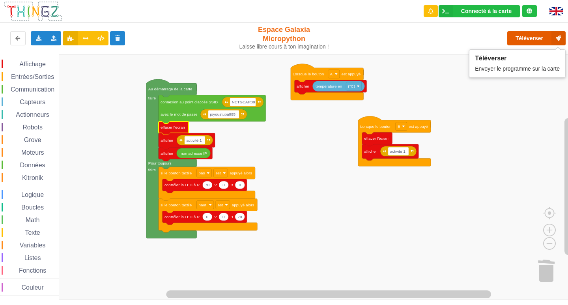
click at [533, 41] on button "Téléverser" at bounding box center [536, 38] width 58 height 14
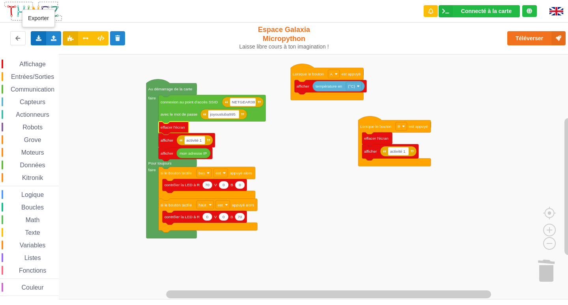
click at [39, 39] on icon at bounding box center [38, 38] width 7 height 5
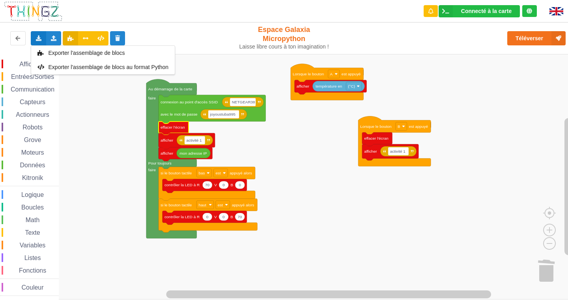
click at [76, 14] on div "Connecté à la carte Réglages Ouvrir le moniteur automatiquement Connexion autom…" at bounding box center [283, 11] width 579 height 22
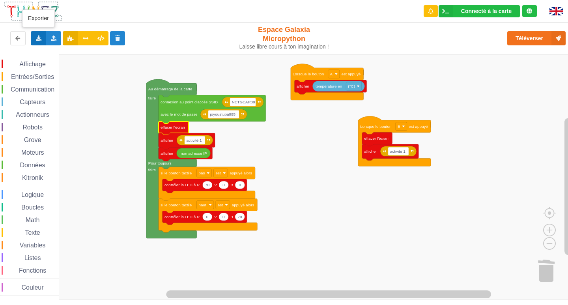
click at [37, 34] on div "Exporter l'assemblage de blocs Exporter l'assemblage de blocs au format Python" at bounding box center [38, 38] width 15 height 14
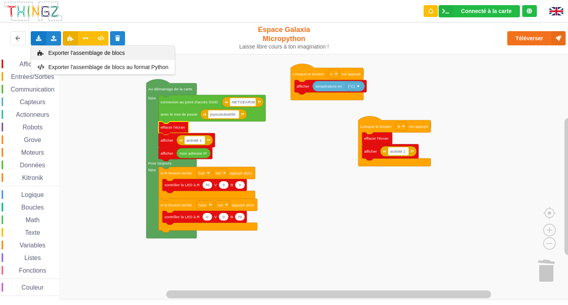
click at [72, 54] on span "Exporter l'assemblage de blocs" at bounding box center [87, 53] width 77 height 6
click at [482, 81] on rect "Espace de travail de Blocky" at bounding box center [287, 176] width 574 height 245
